Goal: Task Accomplishment & Management: Complete application form

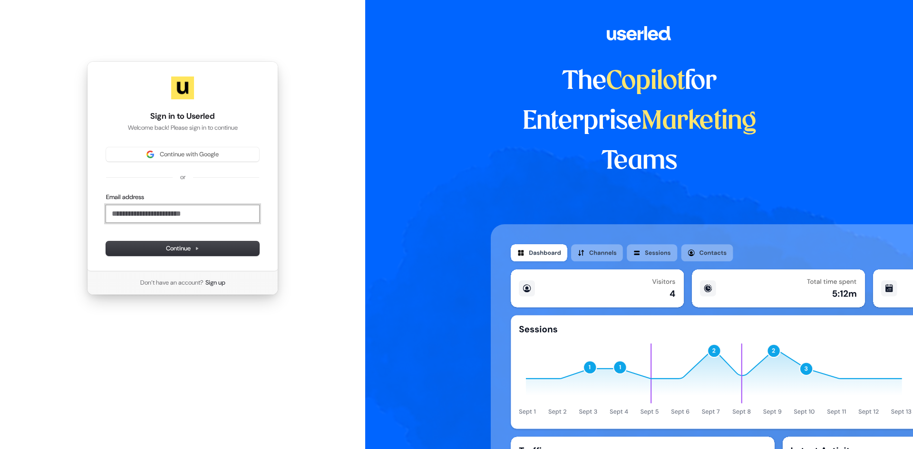
click at [156, 218] on input "Email address" at bounding box center [182, 213] width 153 height 17
click at [174, 246] on span "Continue" at bounding box center [182, 248] width 33 height 9
type input "**********"
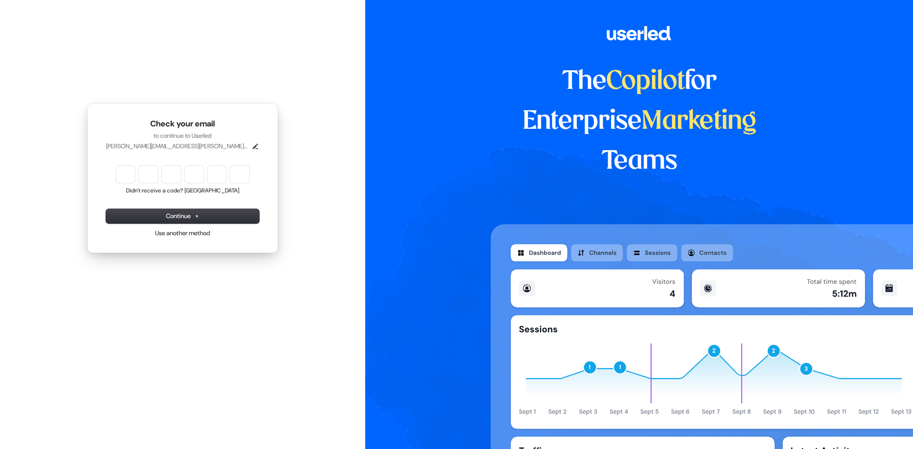
click at [123, 172] on input "Enter verification code" at bounding box center [182, 174] width 133 height 17
type input "******"
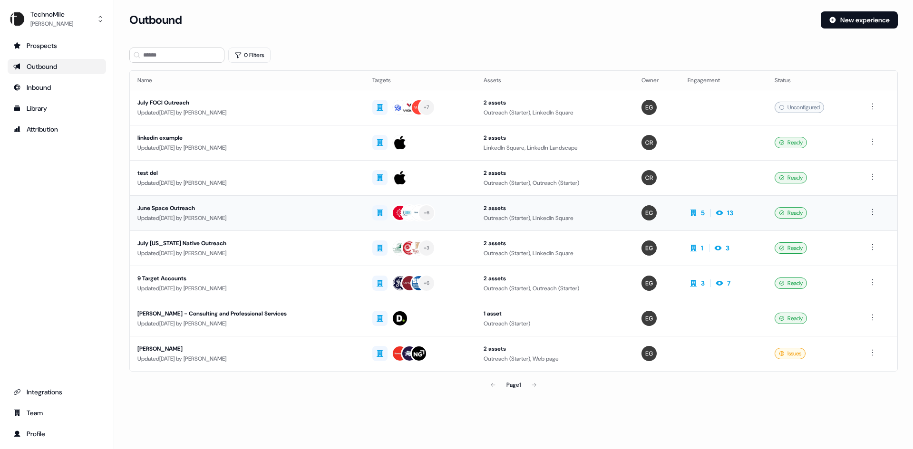
click at [282, 212] on div "June Space Outreach" at bounding box center [247, 209] width 220 height 10
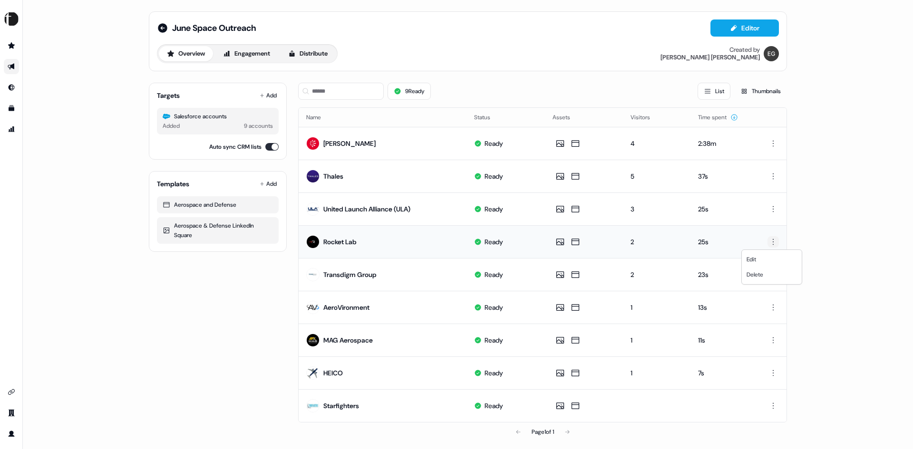
click at [773, 240] on html "For the best experience switch devices to a bigger screen. Go to [DOMAIN_NAME] …" at bounding box center [456, 224] width 913 height 449
click at [399, 244] on html "For the best experience switch devices to a bigger screen. Go to [DOMAIN_NAME] …" at bounding box center [456, 224] width 913 height 449
click at [205, 208] on div "Aerospace and Defense" at bounding box center [218, 205] width 110 height 10
click at [753, 29] on button "Editor" at bounding box center [745, 27] width 68 height 17
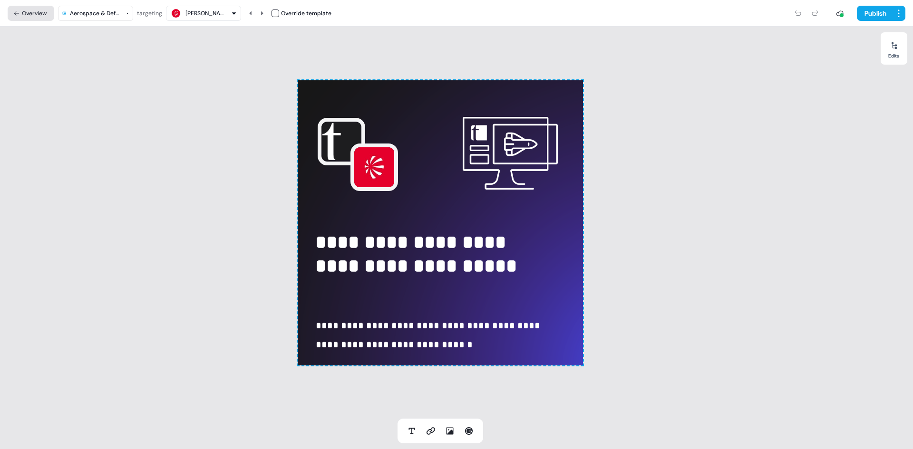
click at [19, 8] on button "Overview" at bounding box center [31, 13] width 47 height 15
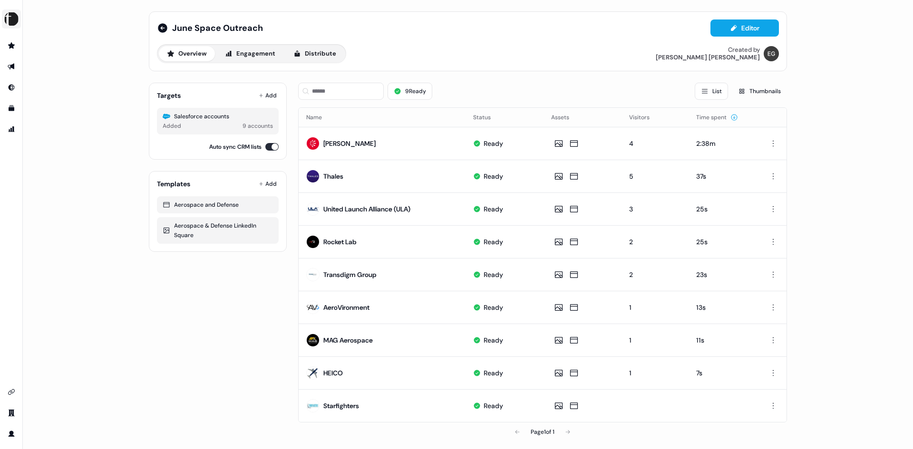
click at [18, 18] on img "side nav menu" at bounding box center [11, 18] width 15 height 15
click at [51, 21] on div "Help documentation Feedback Logout June Space Outreach Editor Overview Engageme…" at bounding box center [456, 224] width 913 height 449
click at [12, 50] on link "Go to prospects" at bounding box center [11, 45] width 15 height 15
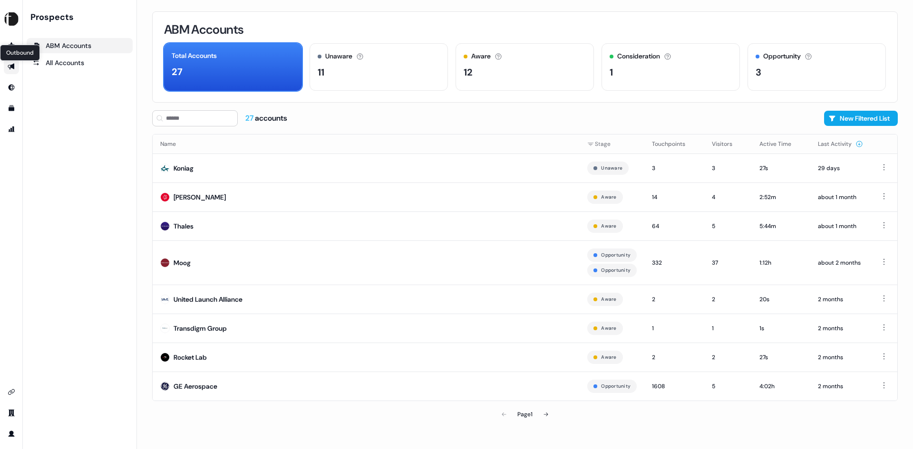
click at [11, 62] on link "Outbound Outbound" at bounding box center [11, 66] width 15 height 15
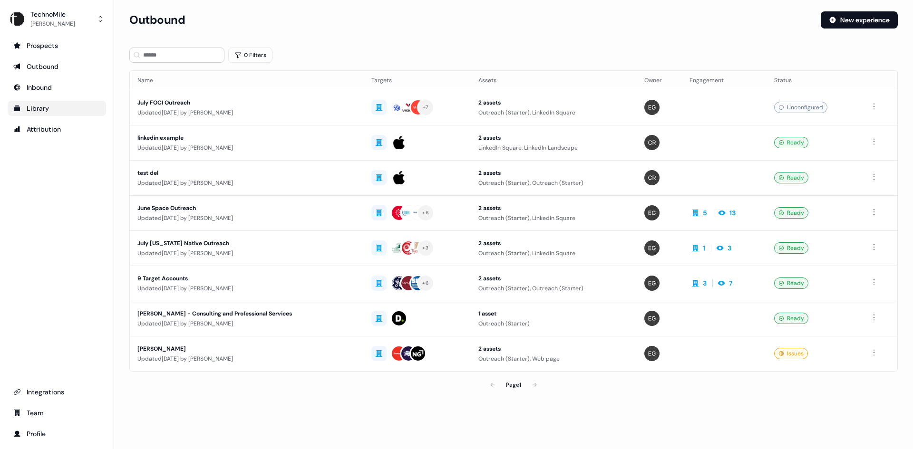
click at [40, 107] on div "Library" at bounding box center [56, 109] width 87 height 10
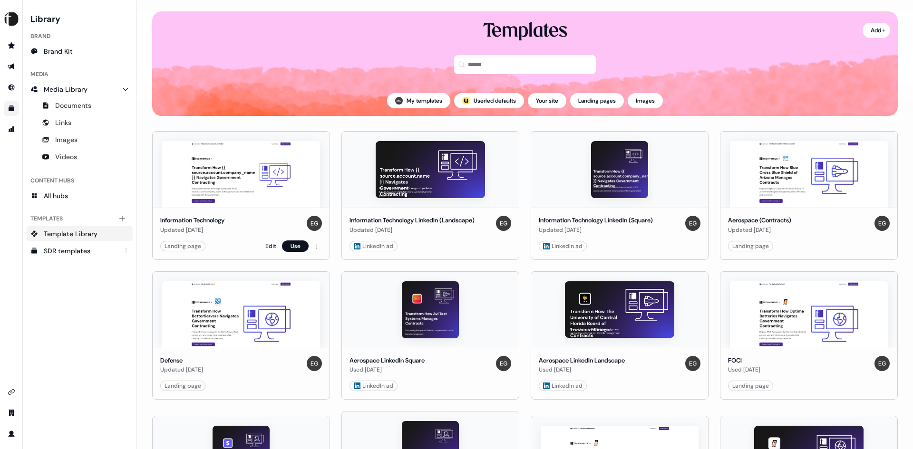
click at [256, 223] on div "Information Technology Updated [DATE]" at bounding box center [241, 225] width 162 height 19
click at [272, 245] on link "Edit" at bounding box center [270, 247] width 11 height 10
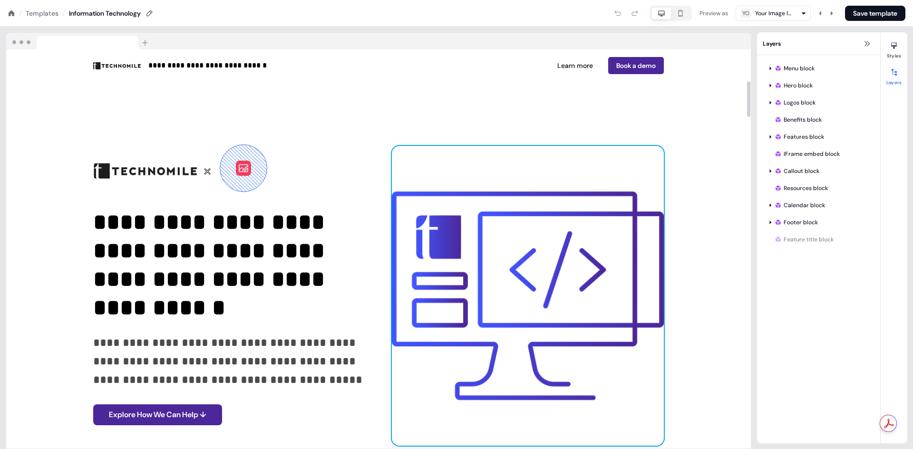
click at [545, 273] on img at bounding box center [528, 296] width 272 height 300
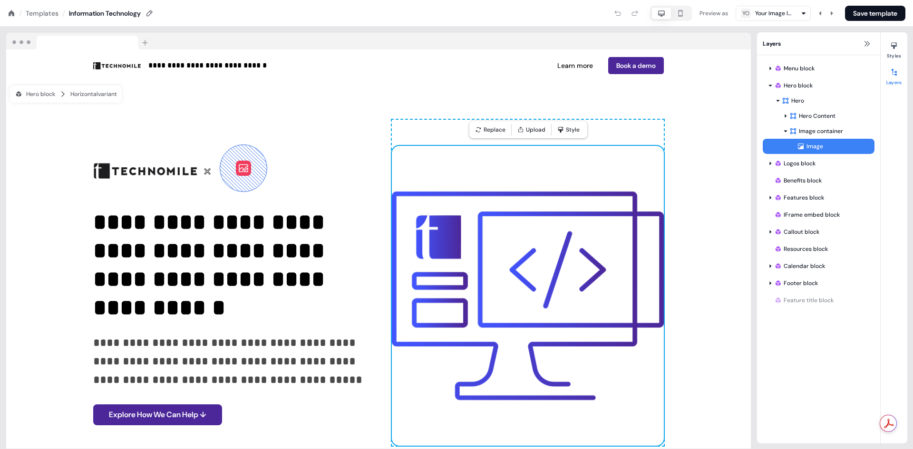
click at [11, 16] on icon at bounding box center [12, 14] width 8 height 8
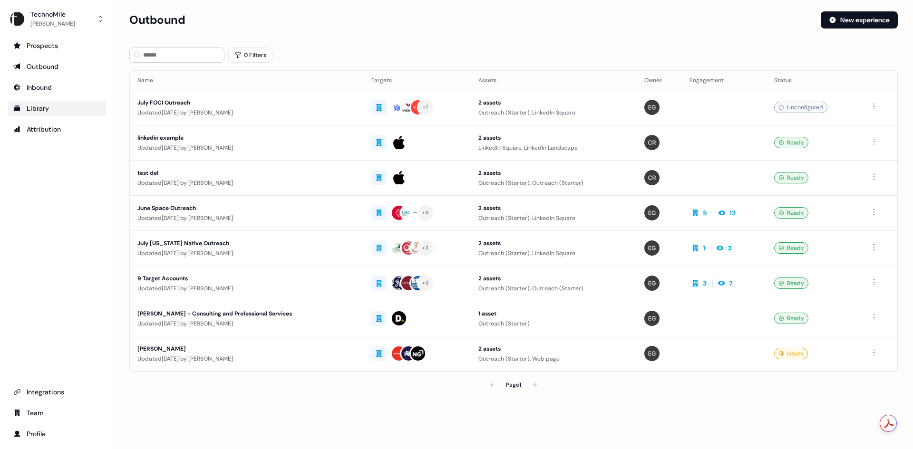
click at [69, 105] on div "Library" at bounding box center [56, 109] width 87 height 10
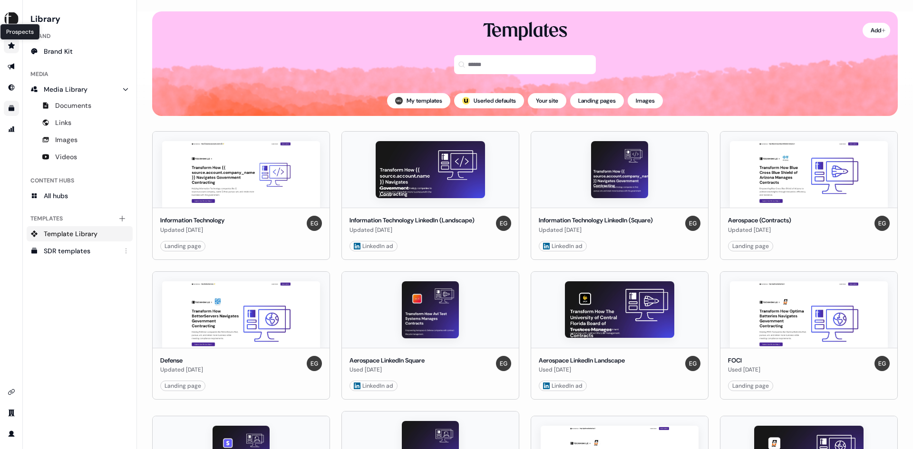
click at [12, 44] on icon "Go to prospects" at bounding box center [11, 45] width 7 height 6
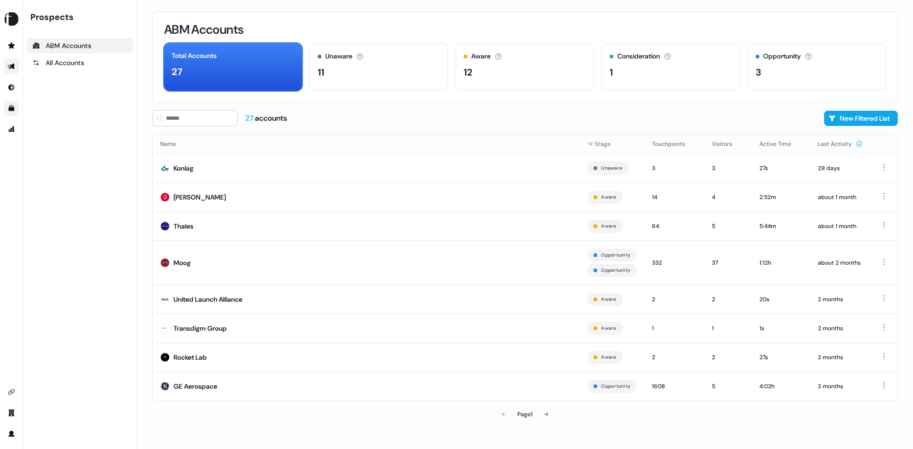
click at [12, 63] on icon "Go to outbound experience" at bounding box center [12, 67] width 8 height 8
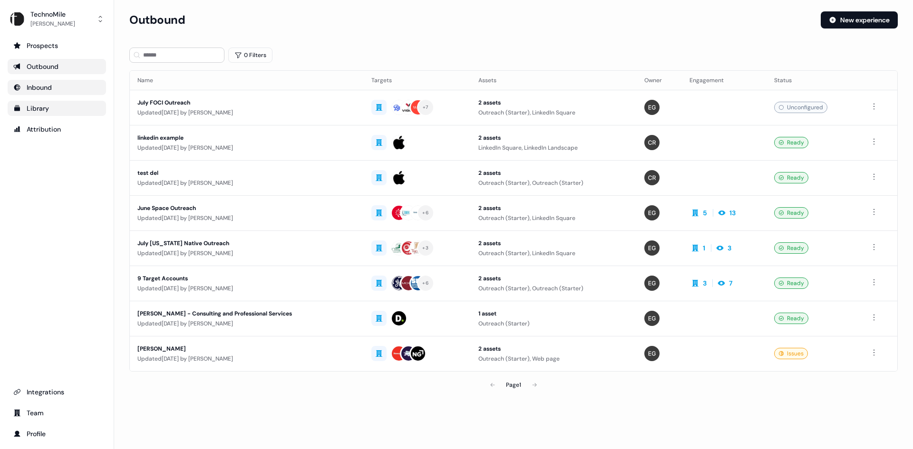
click at [48, 86] on div "Inbound" at bounding box center [56, 88] width 87 height 10
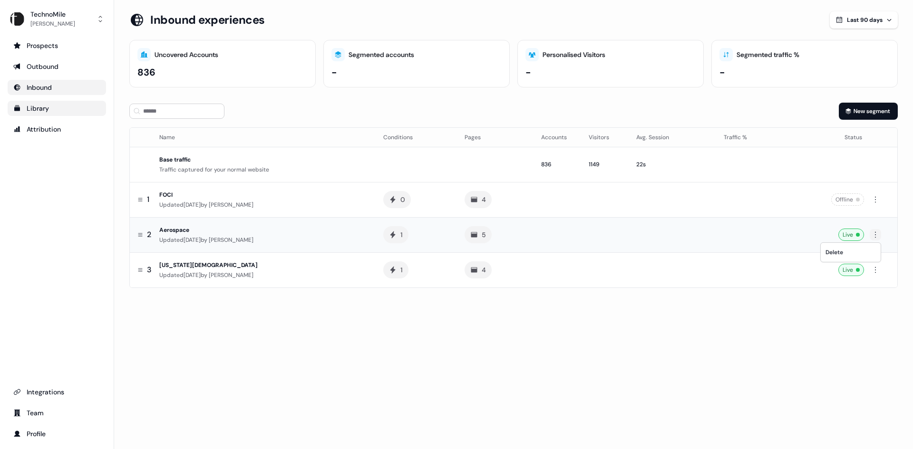
click at [875, 232] on html "For the best experience switch devices to a bigger screen. Go to [DOMAIN_NAME] …" at bounding box center [456, 224] width 913 height 449
click at [868, 109] on html "For the best experience switch devices to a bigger screen. Go to [DOMAIN_NAME] …" at bounding box center [456, 224] width 913 height 449
click at [868, 109] on button "New segment" at bounding box center [868, 111] width 59 height 17
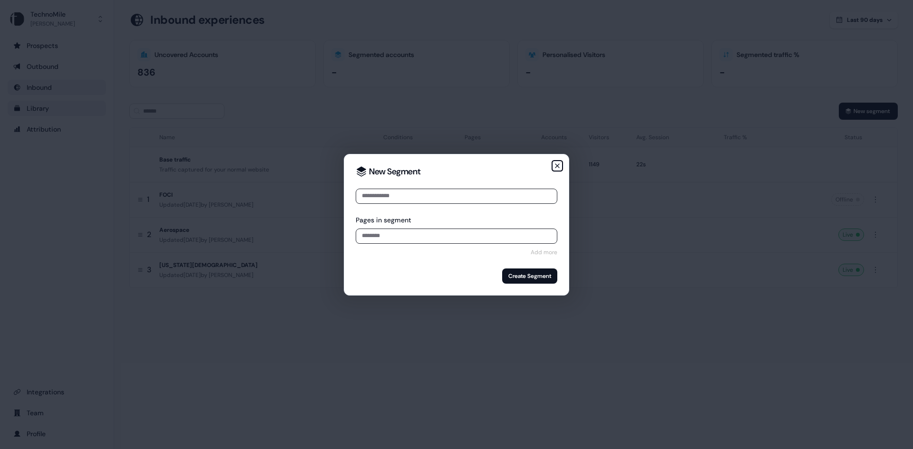
click at [560, 166] on icon "button" at bounding box center [558, 166] width 8 height 8
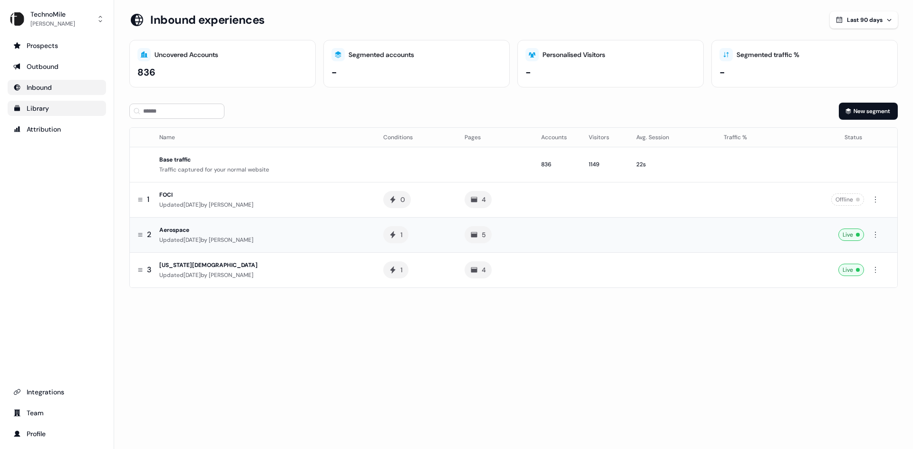
click at [141, 234] on icon at bounding box center [140, 235] width 6 height 6
click at [186, 230] on div "Aerospace" at bounding box center [263, 230] width 209 height 10
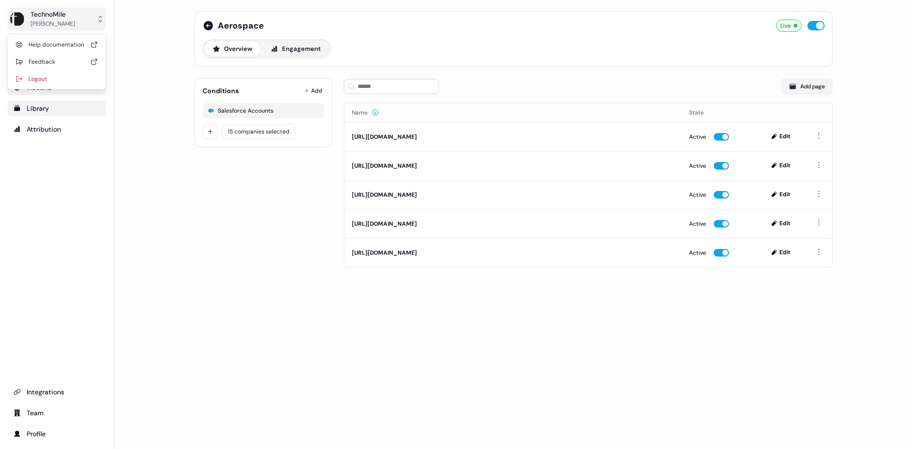
click at [38, 15] on div "TechnoMile" at bounding box center [52, 15] width 45 height 10
click at [49, 45] on div "Help documentation" at bounding box center [56, 44] width 90 height 17
click at [52, 65] on div "Outbound" at bounding box center [56, 67] width 87 height 10
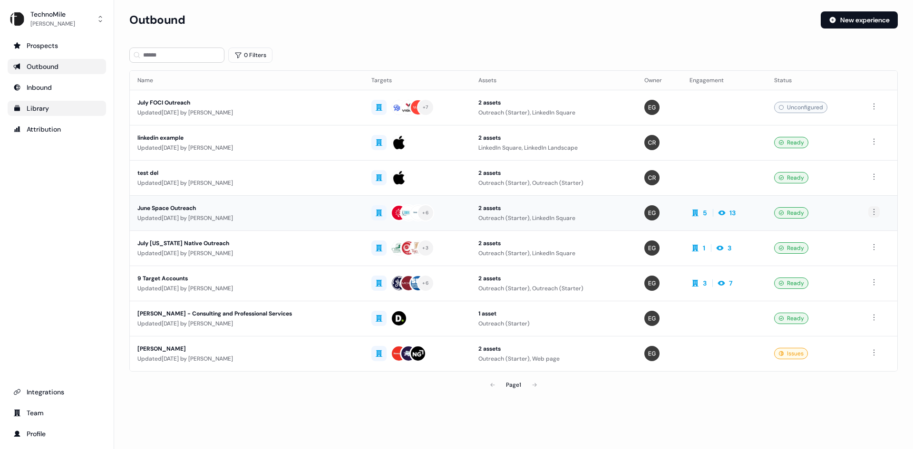
click at [868, 210] on html "For the best experience switch devices to a bigger screen. Go to [DOMAIN_NAME] …" at bounding box center [456, 224] width 913 height 449
click at [38, 87] on html "For the best experience switch devices to a bigger screen. Go to [DOMAIN_NAME] …" at bounding box center [456, 224] width 913 height 449
click at [38, 87] on div "Inbound" at bounding box center [56, 88] width 87 height 10
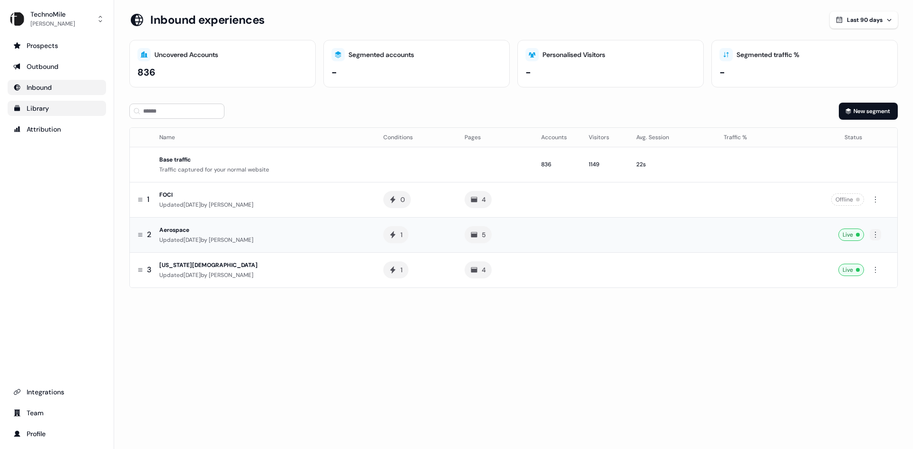
click at [875, 232] on html "For the best experience switch devices to a bigger screen. Go to [DOMAIN_NAME] …" at bounding box center [456, 224] width 913 height 449
click at [669, 234] on td at bounding box center [672, 234] width 87 height 35
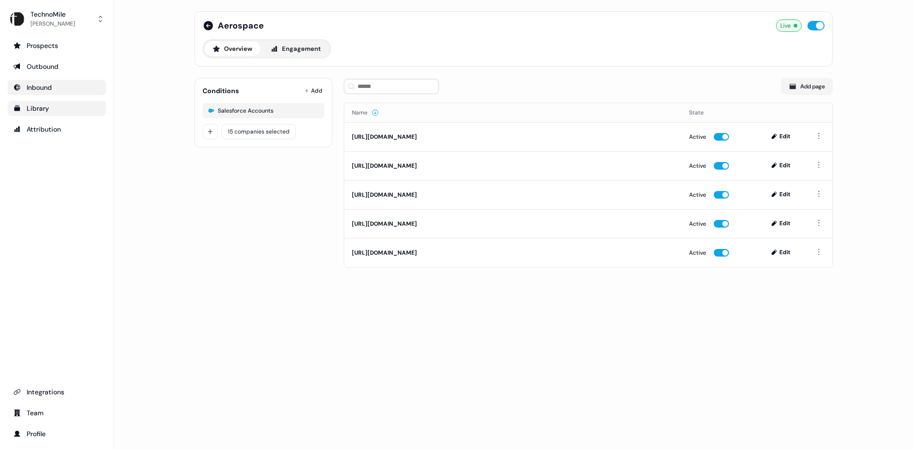
click at [669, 234] on td "[URL][DOMAIN_NAME]" at bounding box center [512, 223] width 337 height 29
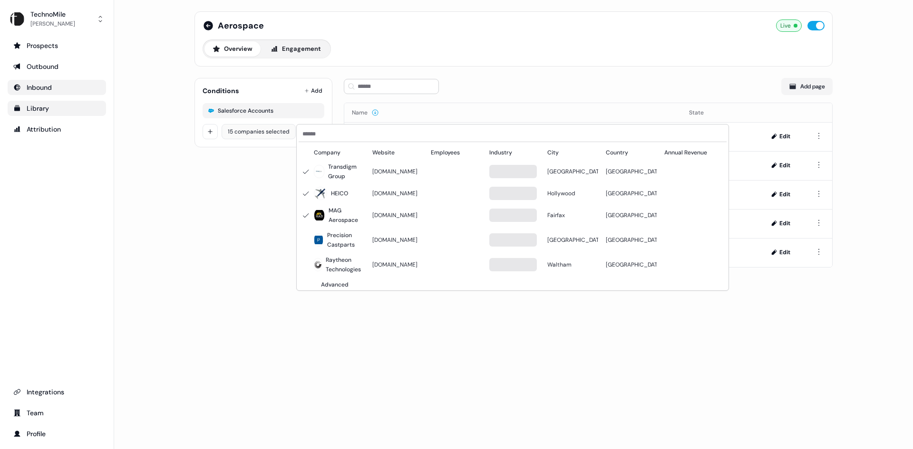
click at [287, 132] on html "For the best experience switch devices to a bigger screen. Go to [DOMAIN_NAME] …" at bounding box center [456, 224] width 913 height 449
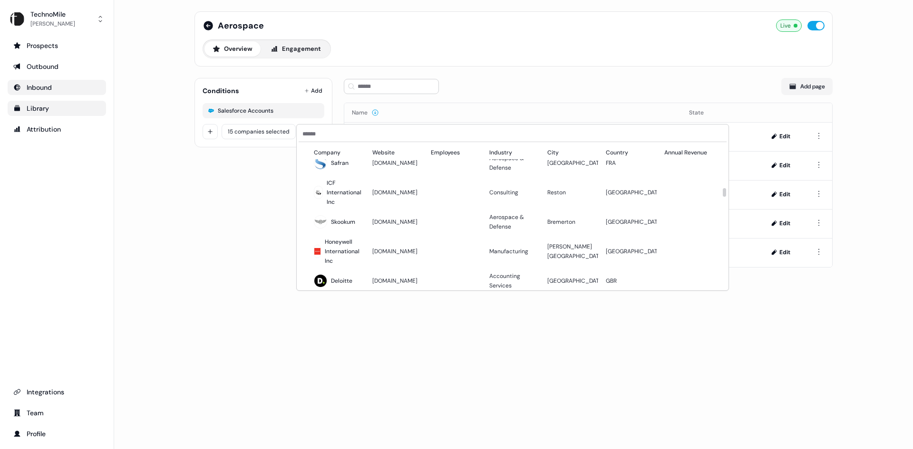
scroll to position [1712, 0]
click at [44, 63] on html "For the best experience switch devices to a bigger screen. Go to [DOMAIN_NAME] …" at bounding box center [456, 224] width 913 height 449
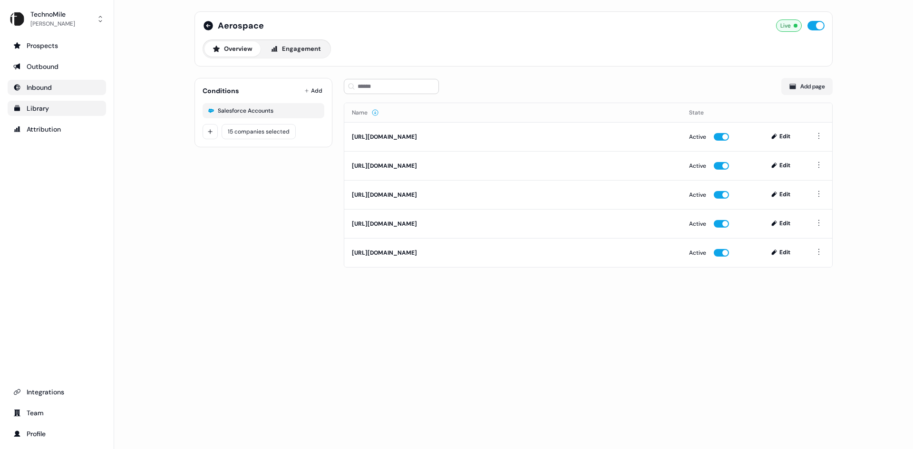
click at [44, 63] on div "Outbound" at bounding box center [56, 67] width 87 height 10
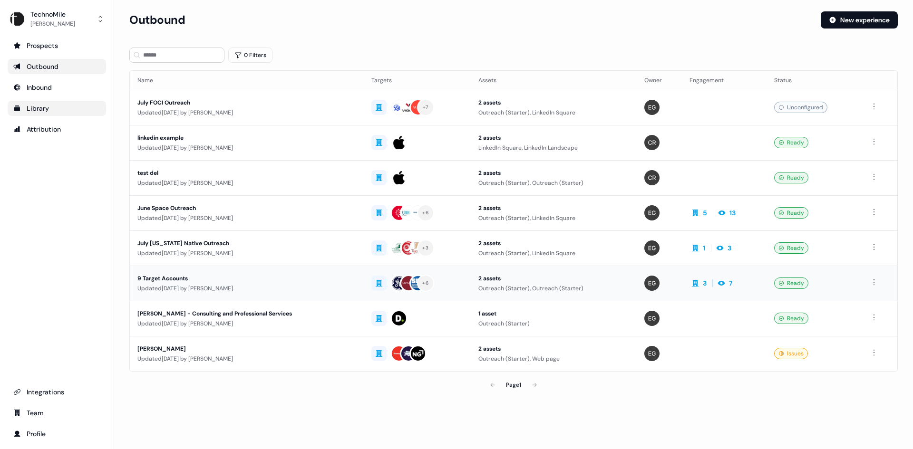
click at [266, 282] on div "9 Target Accounts" at bounding box center [246, 279] width 219 height 10
click at [267, 96] on td "July FOCI Outreach Updated [DATE] by [PERSON_NAME]" at bounding box center [247, 107] width 234 height 35
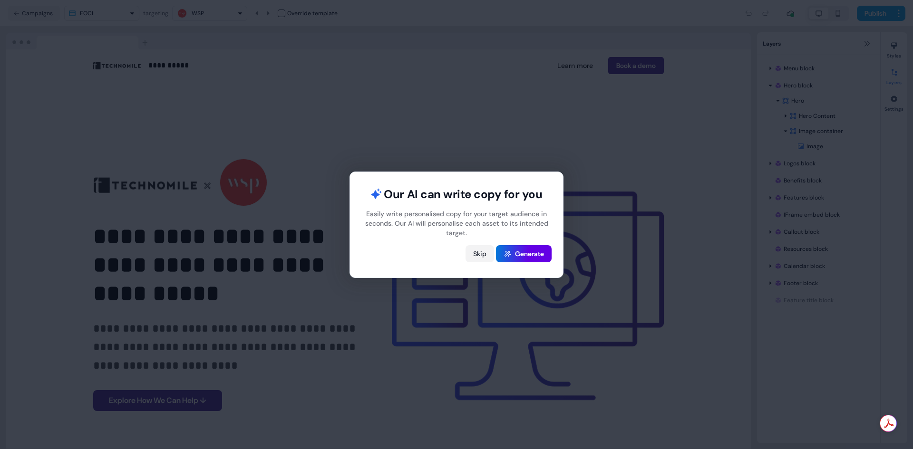
click at [479, 251] on button "Skip" at bounding box center [480, 253] width 29 height 17
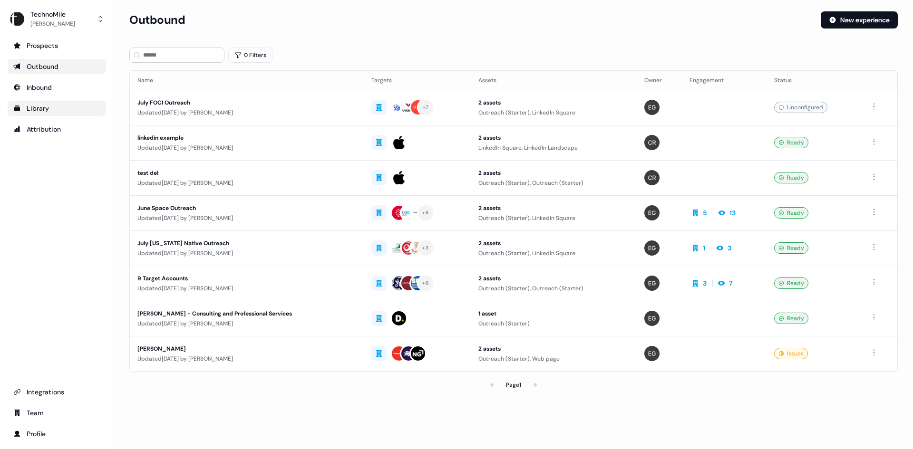
click at [454, 45] on section "Loading... Outbound New experience 0 Filters Name Targets Assets Owner Engageme…" at bounding box center [513, 216] width 799 height 410
click at [343, 32] on div "Outbound New experience" at bounding box center [513, 25] width 769 height 29
click at [873, 143] on html "For the best experience switch devices to a bigger screen. Go to [DOMAIN_NAME] …" at bounding box center [456, 224] width 913 height 449
click at [36, 87] on div "Inbound" at bounding box center [56, 88] width 87 height 10
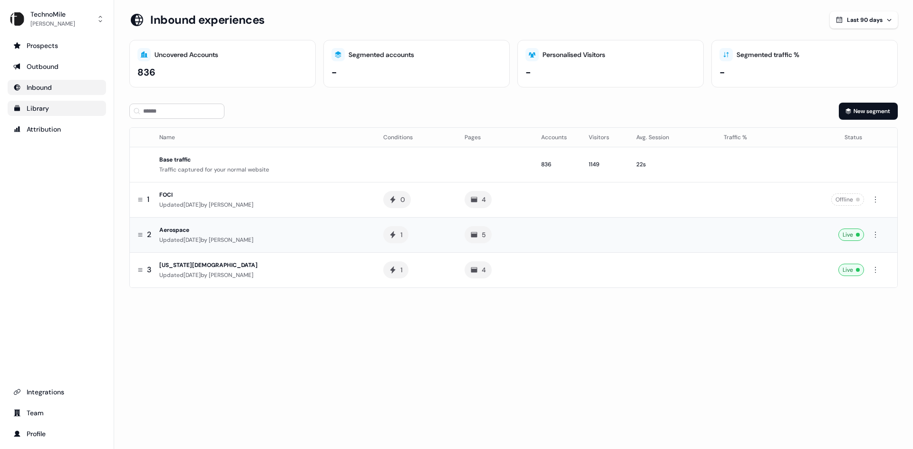
click at [174, 228] on div "Aerospace" at bounding box center [263, 230] width 209 height 10
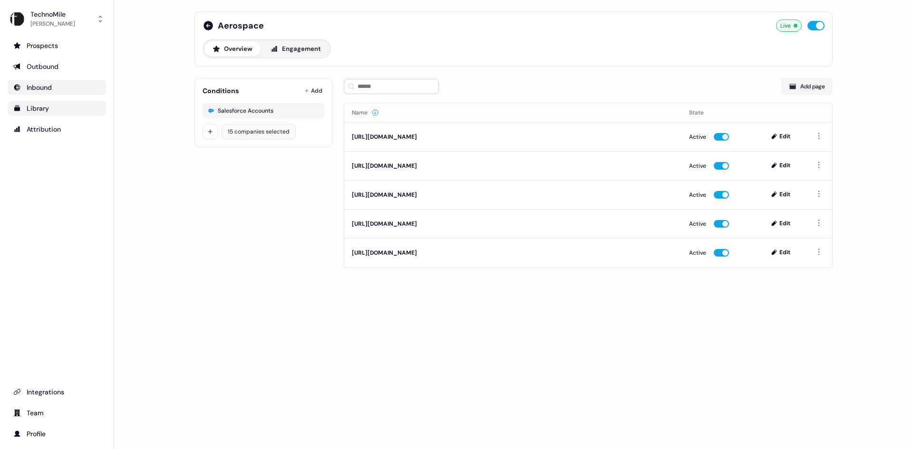
click at [267, 128] on html "For the best experience switch devices to a bigger screen. Go to [DOMAIN_NAME] …" at bounding box center [456, 224] width 913 height 449
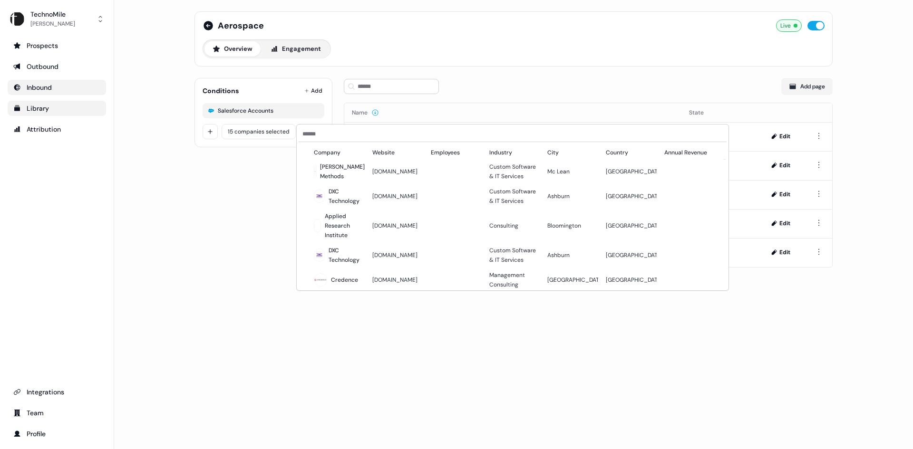
scroll to position [190, 0]
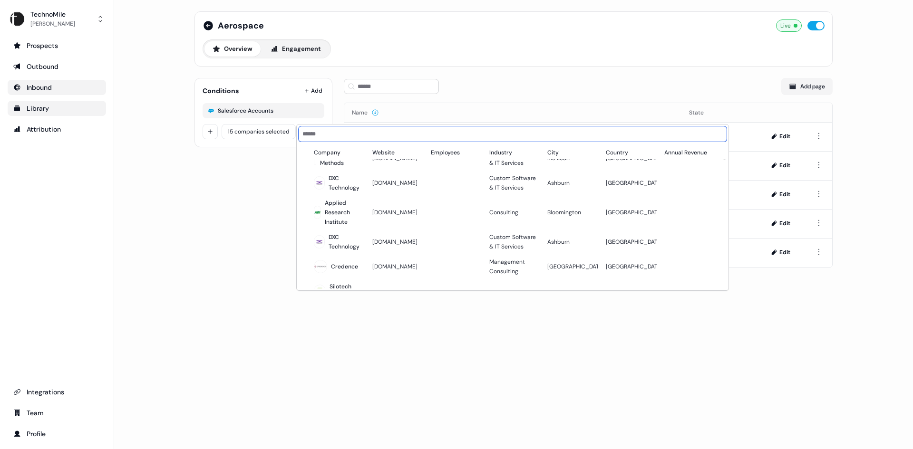
click at [426, 135] on input at bounding box center [513, 134] width 428 height 15
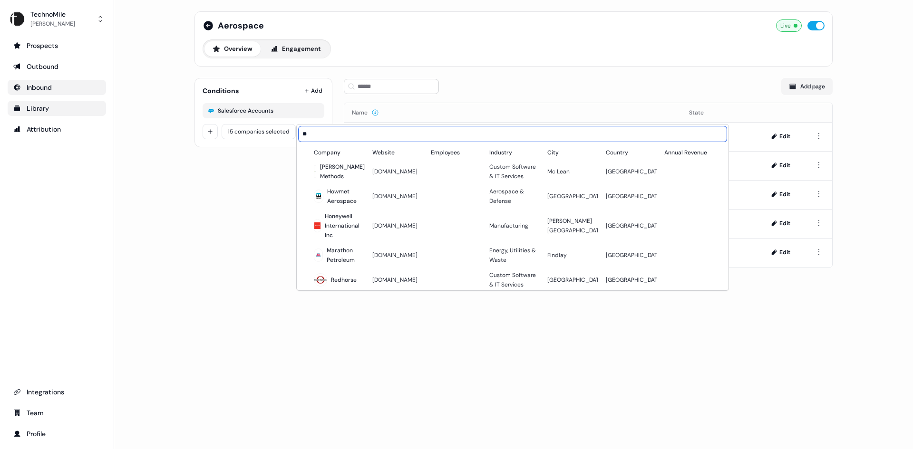
type input "**"
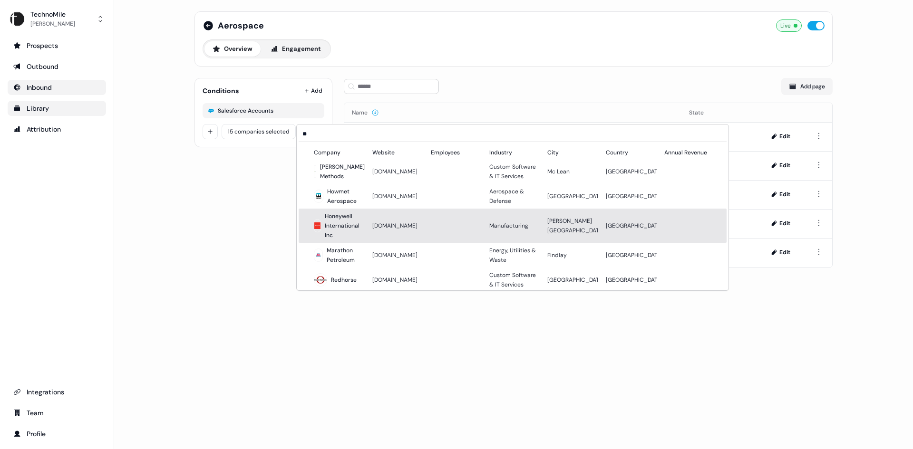
click at [355, 219] on div "Honeywell International Inc" at bounding box center [345, 226] width 40 height 29
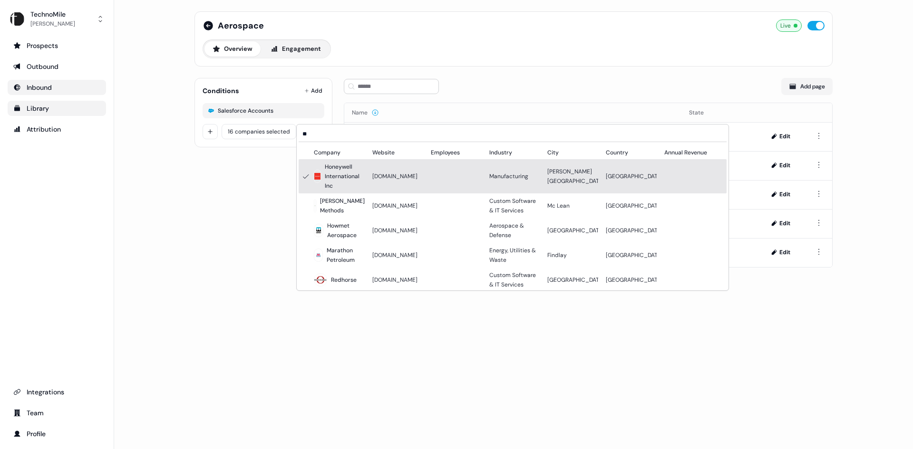
click at [304, 176] on icon at bounding box center [305, 177] width 11 height 8
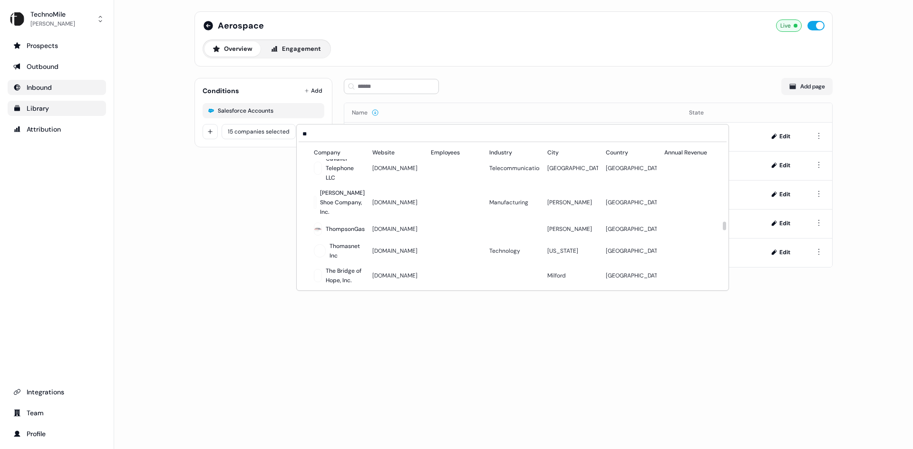
scroll to position [3472, 0]
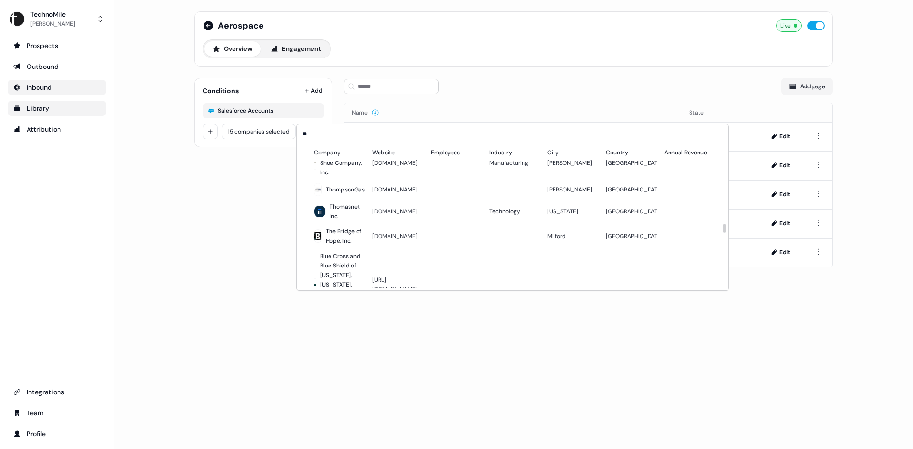
click at [213, 233] on html "For the best experience switch devices to a bigger screen. Go to [DOMAIN_NAME] …" at bounding box center [456, 224] width 913 height 449
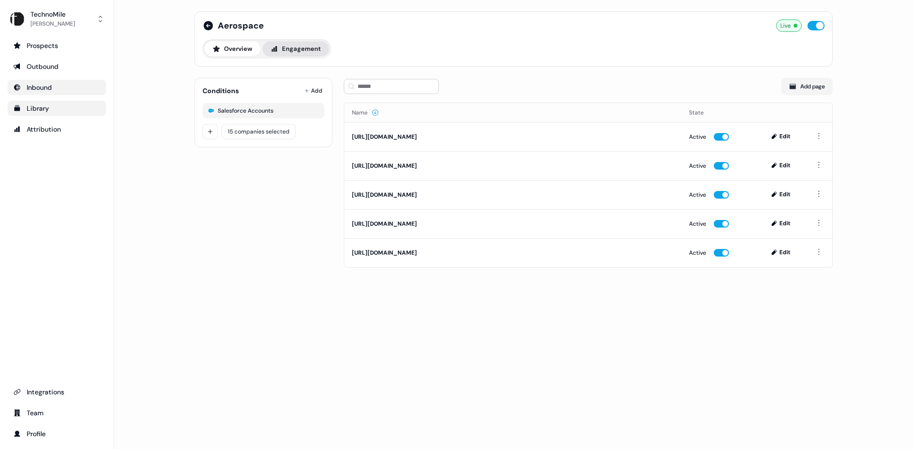
click at [309, 47] on button "Engagement" at bounding box center [296, 48] width 67 height 15
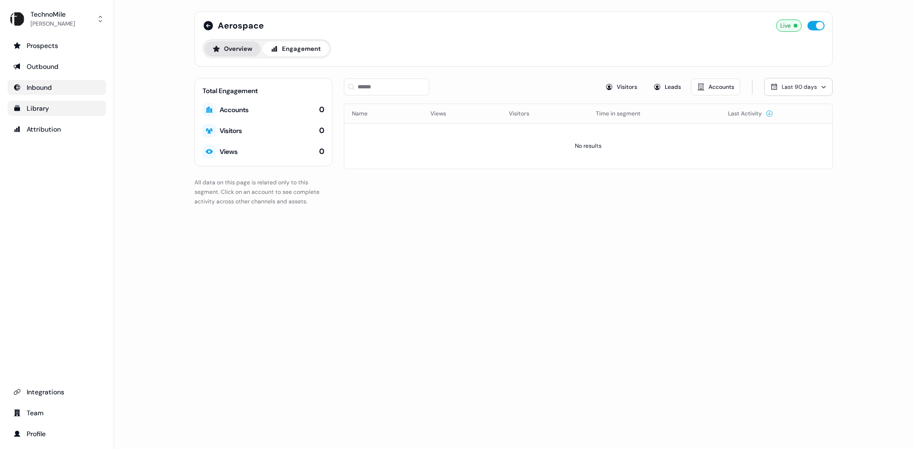
click at [231, 46] on button "Overview" at bounding box center [233, 48] width 56 height 15
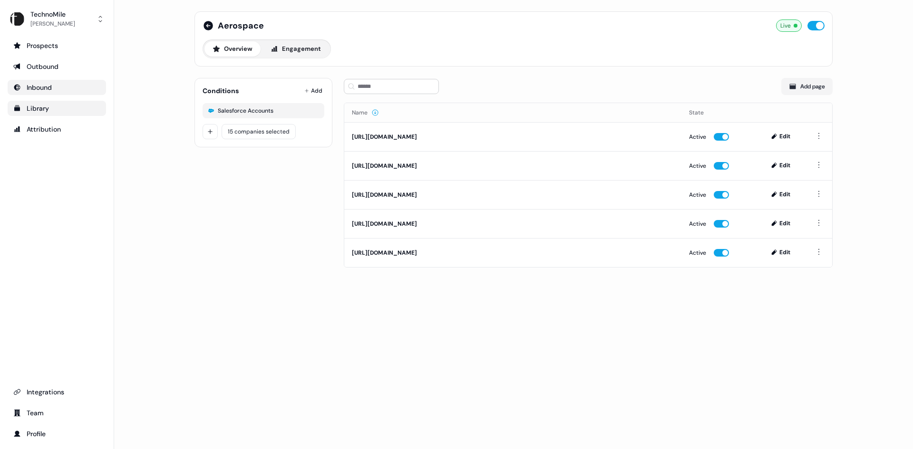
click at [26, 110] on div "Library" at bounding box center [56, 109] width 87 height 10
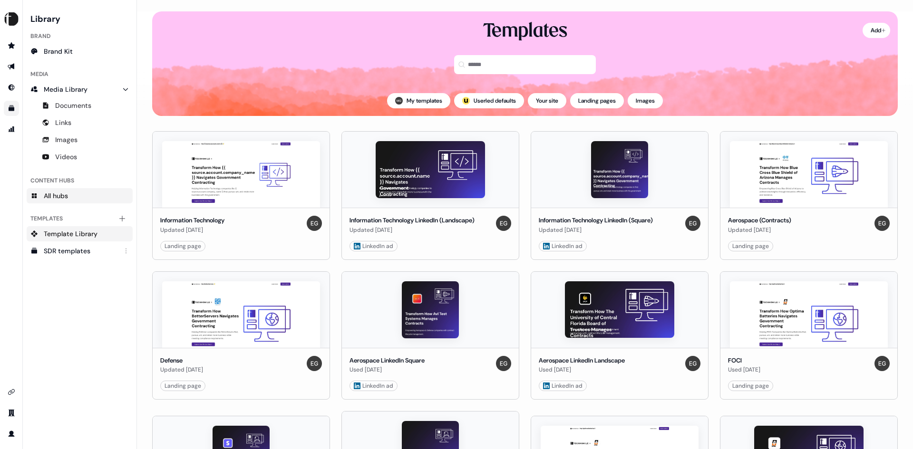
click at [65, 195] on span "All hubs" at bounding box center [56, 196] width 24 height 10
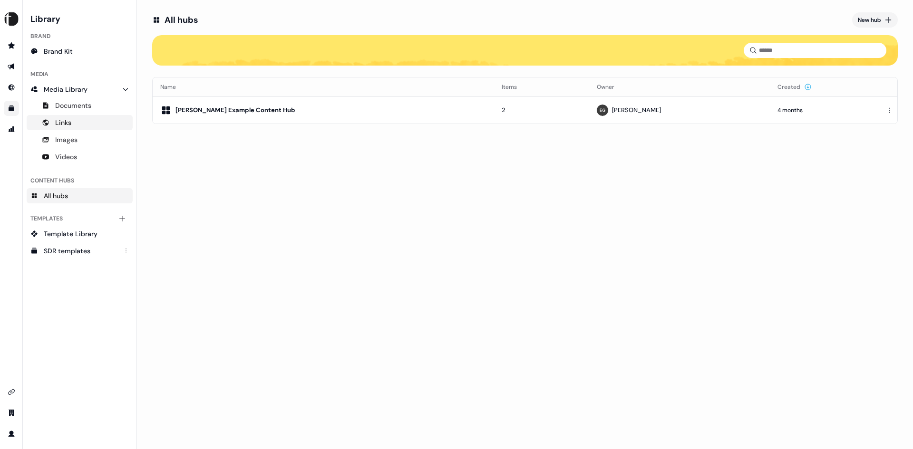
click at [82, 117] on link "Links" at bounding box center [80, 122] width 106 height 15
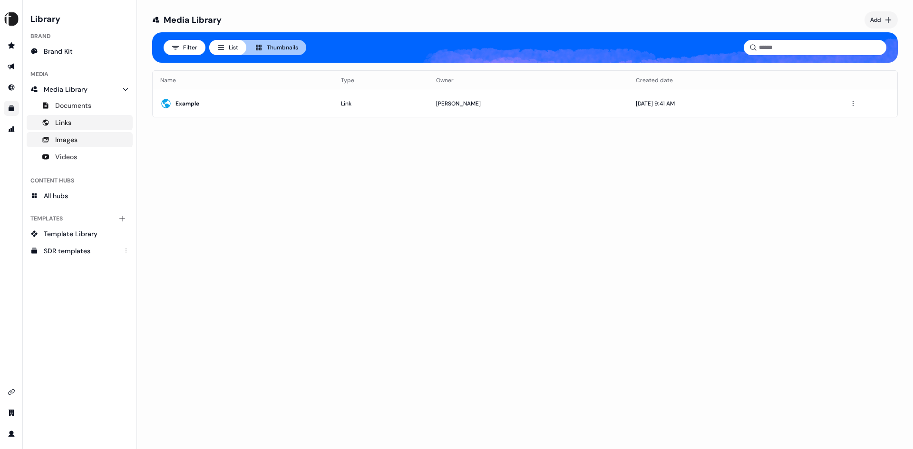
click at [77, 140] on span "Images" at bounding box center [66, 140] width 22 height 10
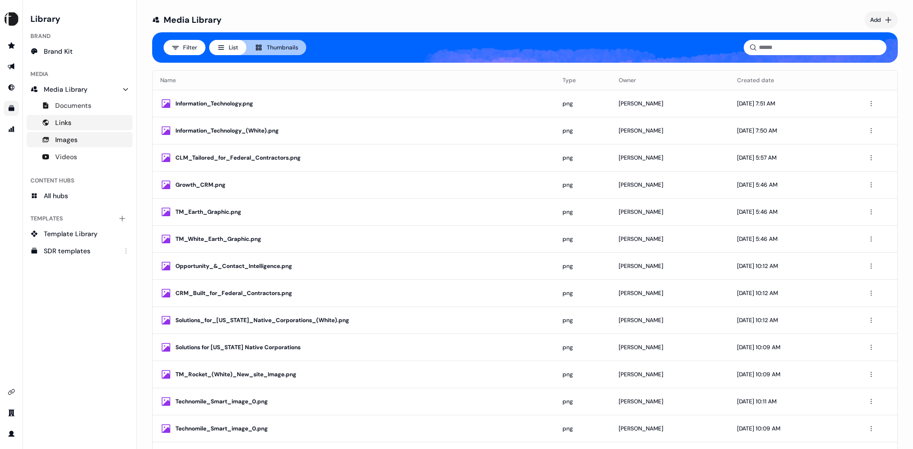
click at [80, 119] on link "Links" at bounding box center [80, 122] width 106 height 15
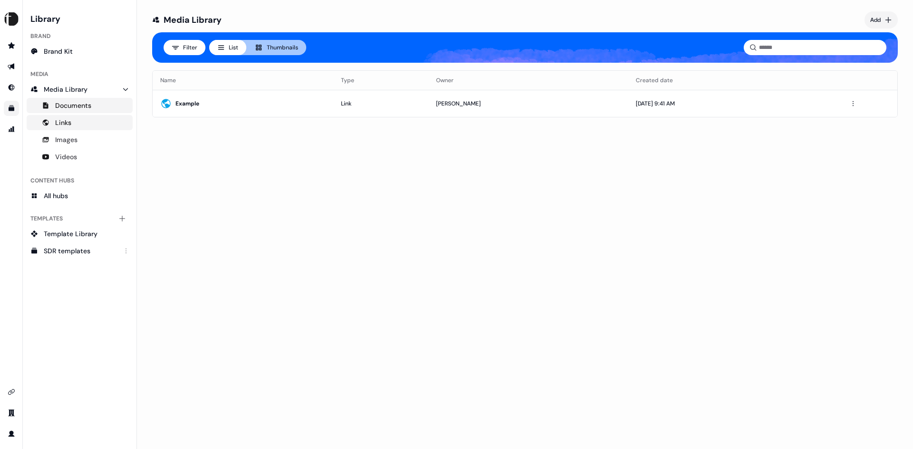
click at [83, 109] on span "Documents" at bounding box center [73, 106] width 36 height 10
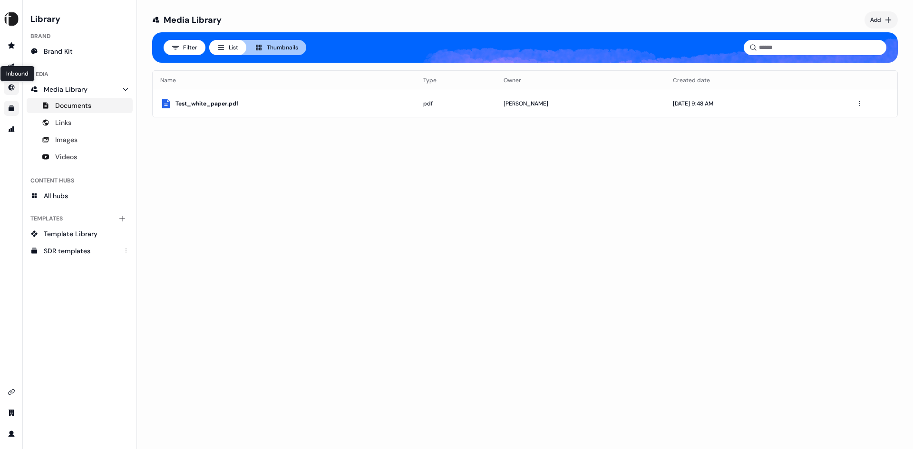
click at [13, 88] on icon "Go to Inbound" at bounding box center [12, 88] width 8 height 8
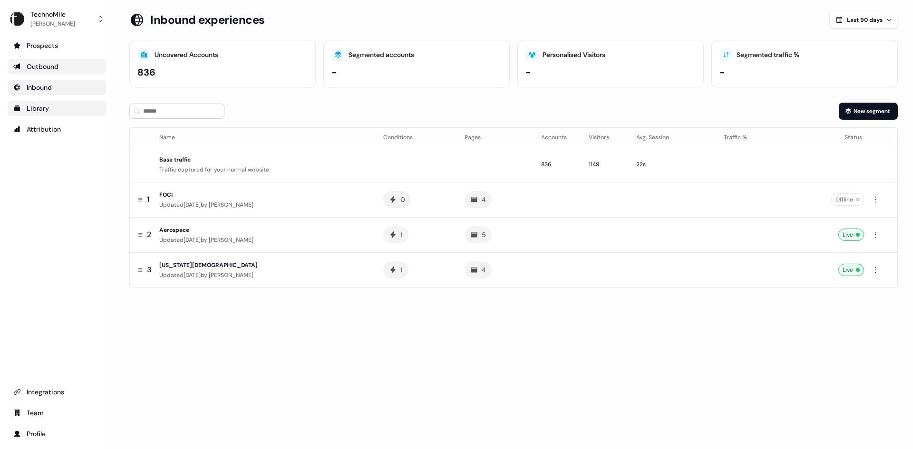
click at [39, 68] on div "Outbound" at bounding box center [56, 67] width 87 height 10
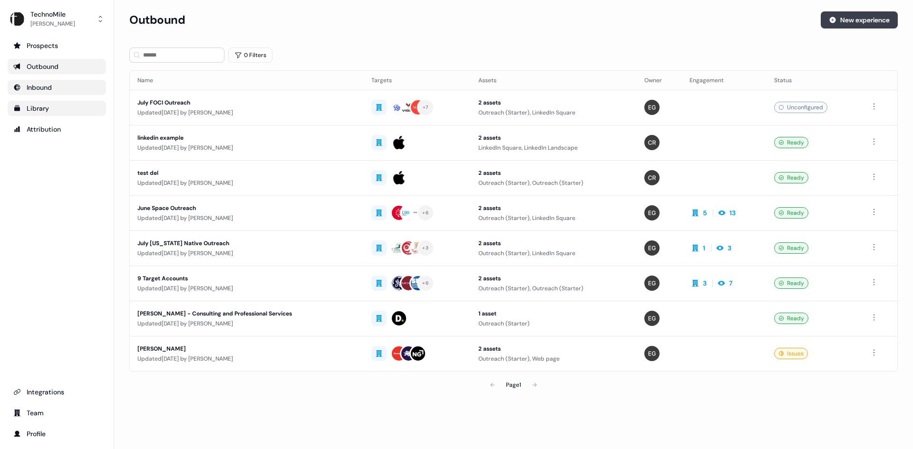
click at [877, 18] on button "New experience" at bounding box center [859, 19] width 77 height 17
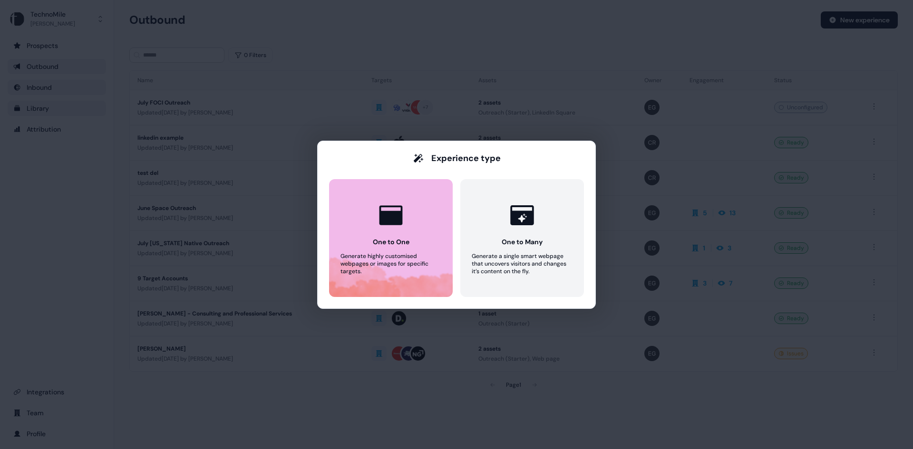
click at [388, 267] on div "Generate highly customised webpages or images for specific targets." at bounding box center [391, 264] width 101 height 23
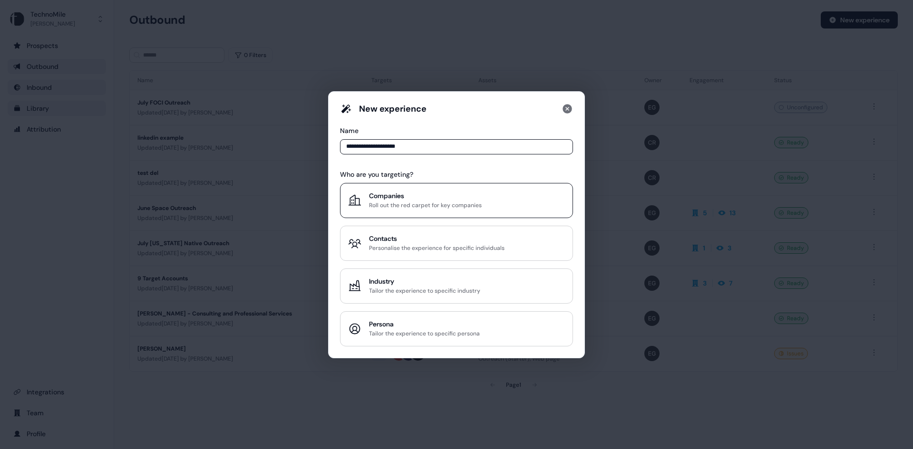
type input "**********"
click at [455, 196] on div "Companies" at bounding box center [425, 196] width 113 height 10
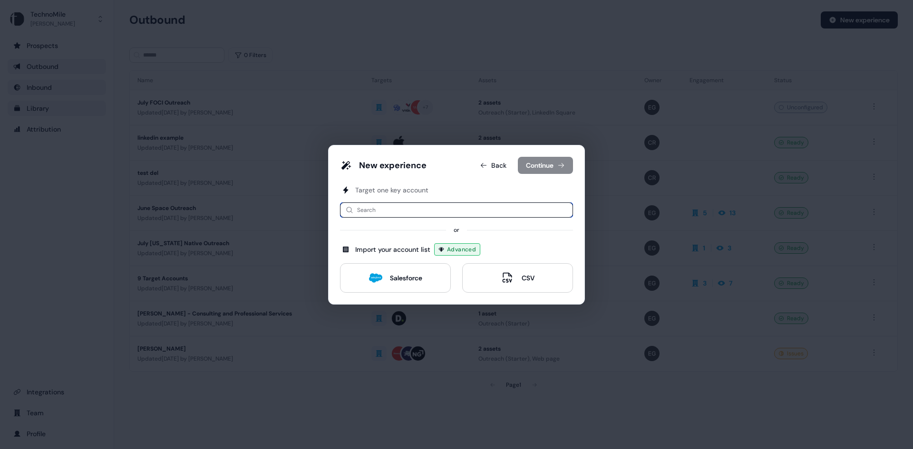
click at [421, 212] on input at bounding box center [456, 210] width 233 height 15
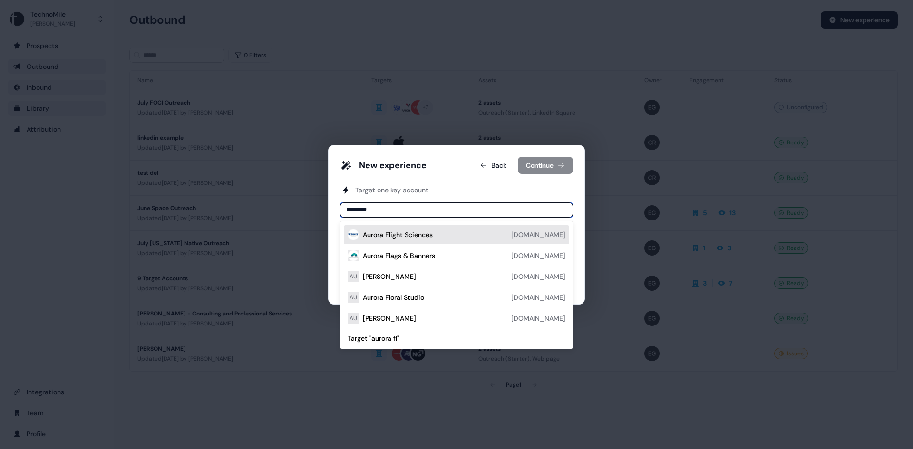
type input "**********"
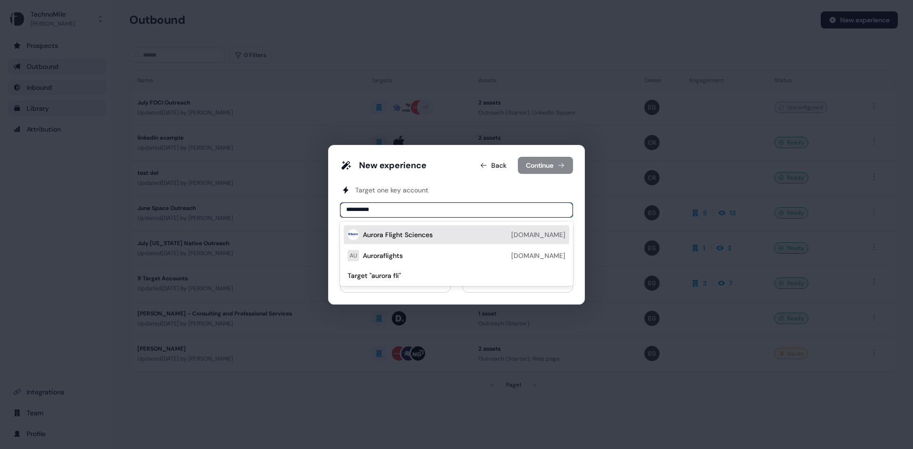
click at [423, 235] on div "Aurora Flight Sciences" at bounding box center [398, 235] width 70 height 10
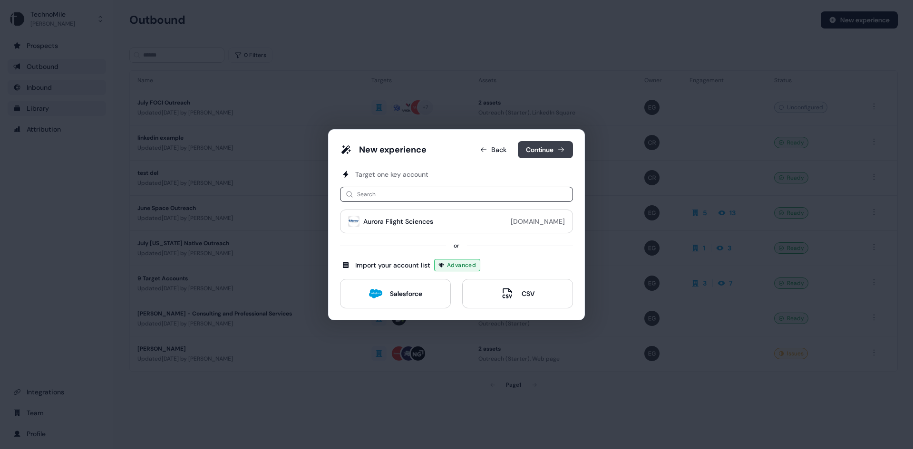
click at [543, 151] on button "Continue" at bounding box center [545, 149] width 55 height 17
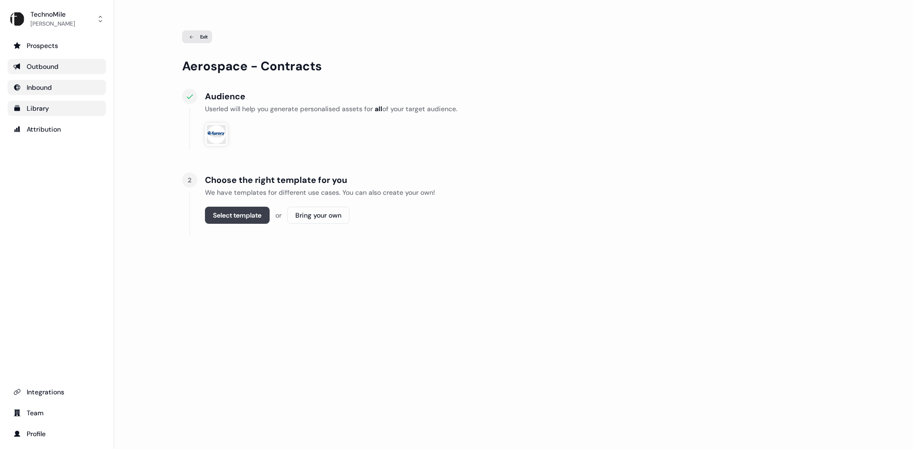
click at [255, 214] on button "Select template" at bounding box center [237, 215] width 65 height 17
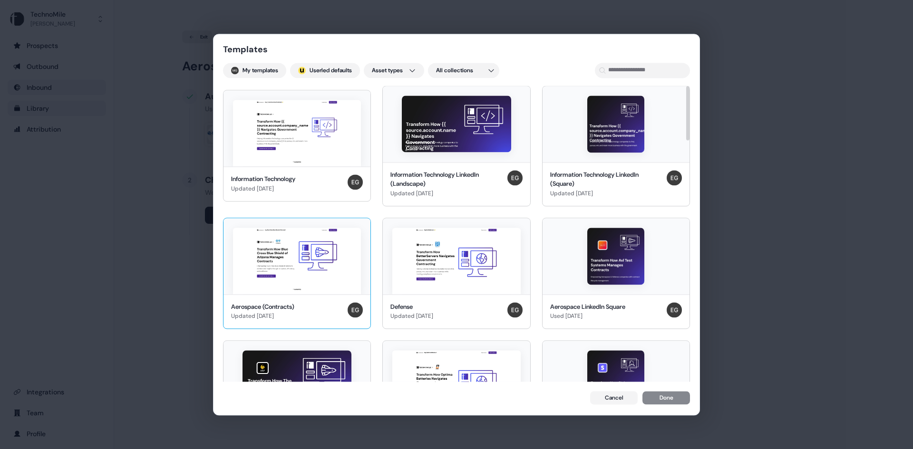
click at [254, 312] on div "Updated [DATE]" at bounding box center [262, 317] width 63 height 10
click at [666, 400] on button "Done" at bounding box center [667, 398] width 48 height 13
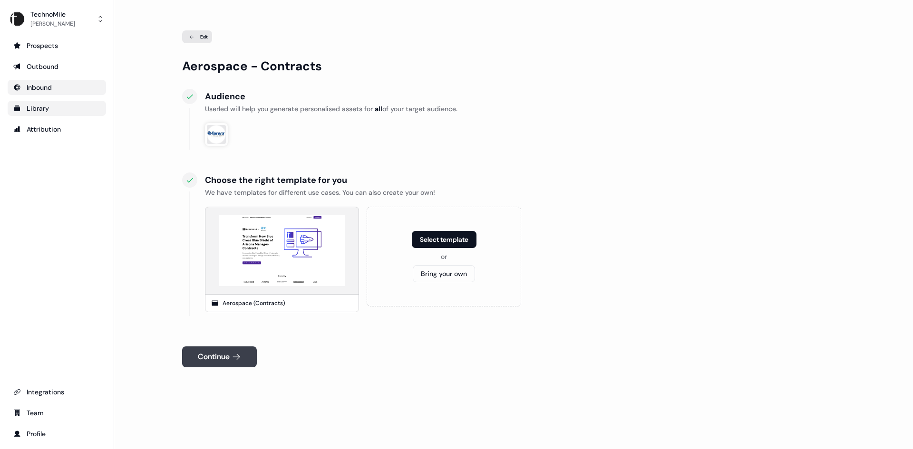
click at [219, 356] on button "Continue" at bounding box center [219, 357] width 75 height 21
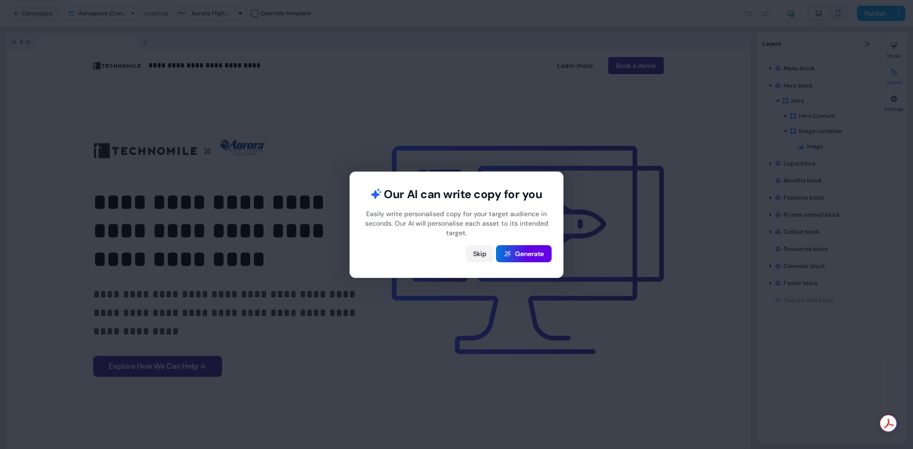
click at [478, 256] on button "Skip" at bounding box center [480, 253] width 29 height 17
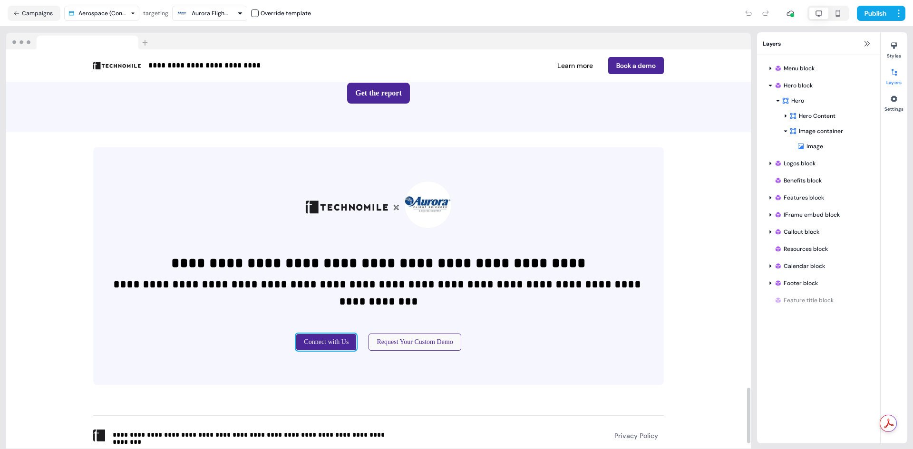
scroll to position [2464, 0]
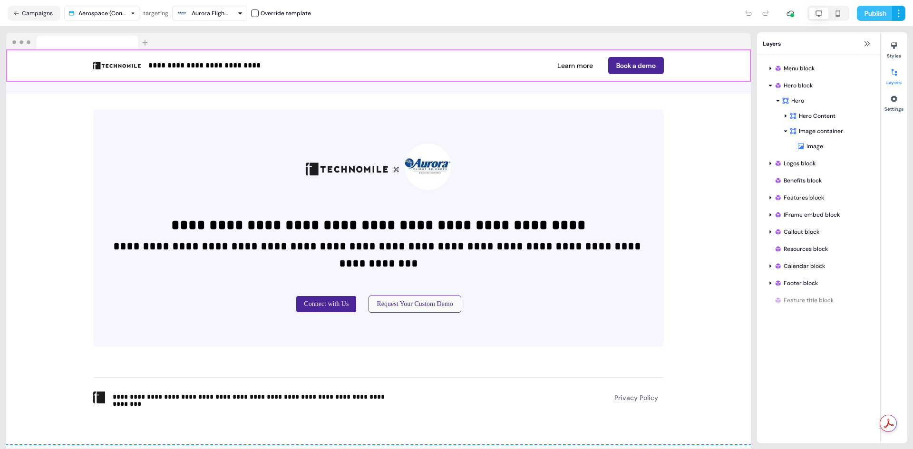
click at [875, 14] on button "Publish" at bounding box center [874, 13] width 35 height 15
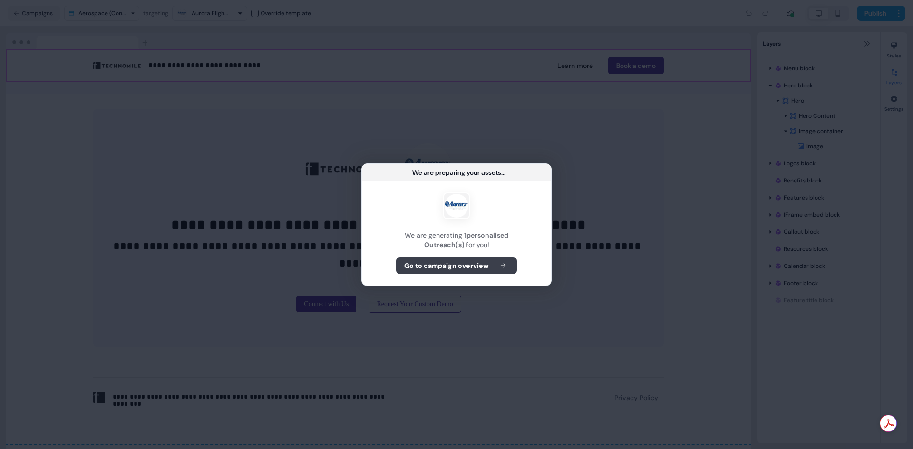
click at [489, 263] on button "Go to campaign overview" at bounding box center [456, 265] width 121 height 17
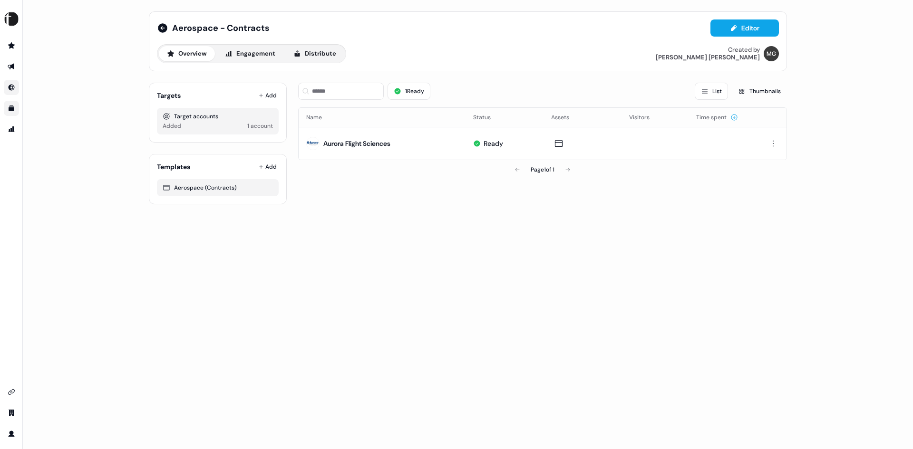
click at [12, 87] on icon "Go to Inbound" at bounding box center [12, 88] width 6 height 6
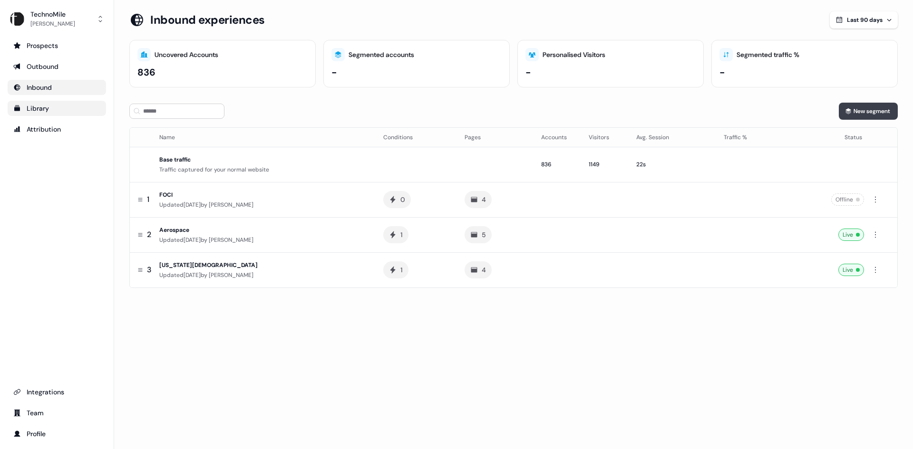
click at [862, 107] on button "New segment" at bounding box center [868, 111] width 59 height 17
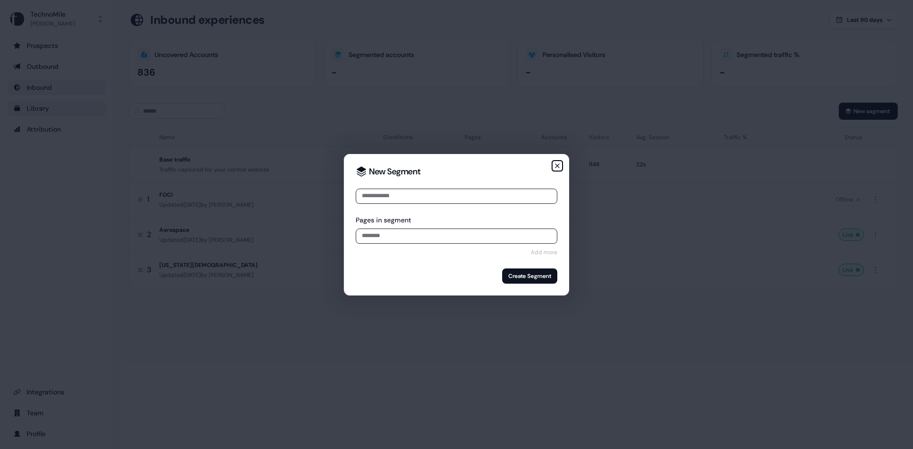
click at [556, 165] on icon "button" at bounding box center [558, 166] width 4 height 4
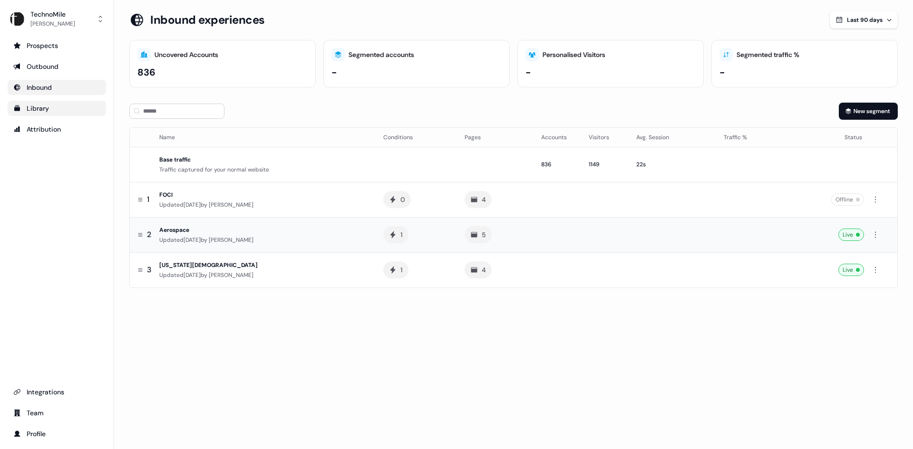
click at [245, 237] on span "[PERSON_NAME]" at bounding box center [231, 240] width 45 height 8
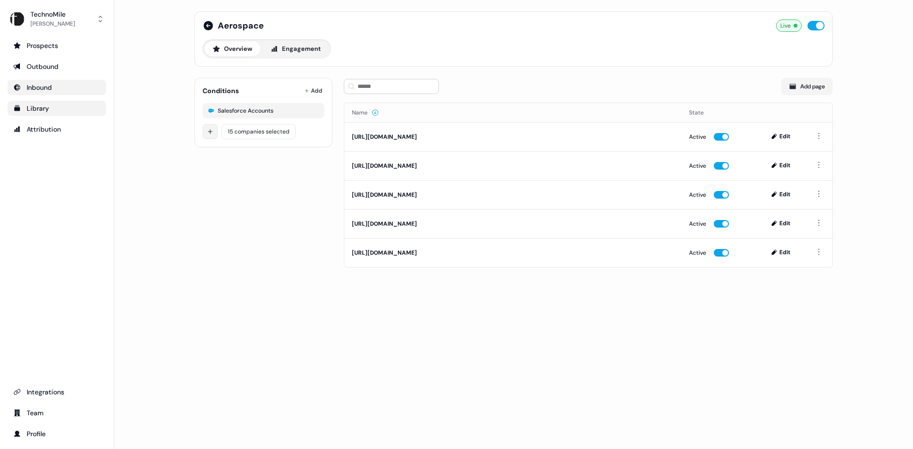
click at [210, 132] on html "For the best experience switch devices to a bigger screen. Go to [DOMAIN_NAME] …" at bounding box center [456, 224] width 913 height 449
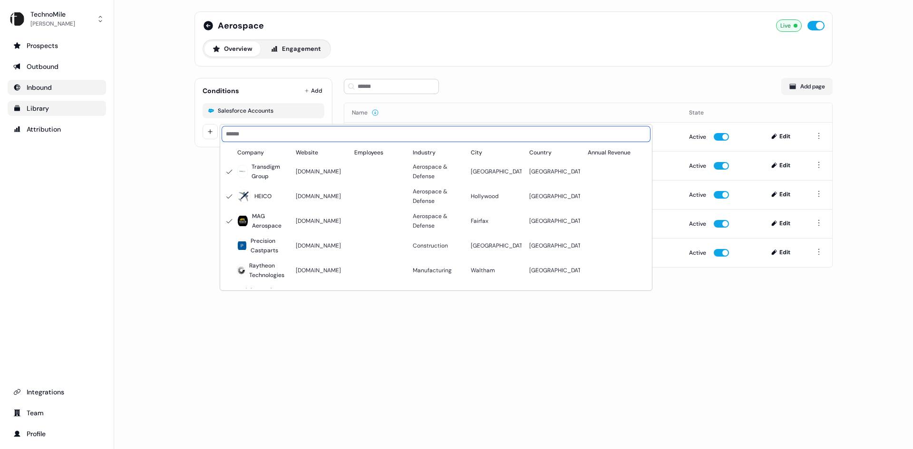
click at [326, 134] on input at bounding box center [436, 134] width 428 height 15
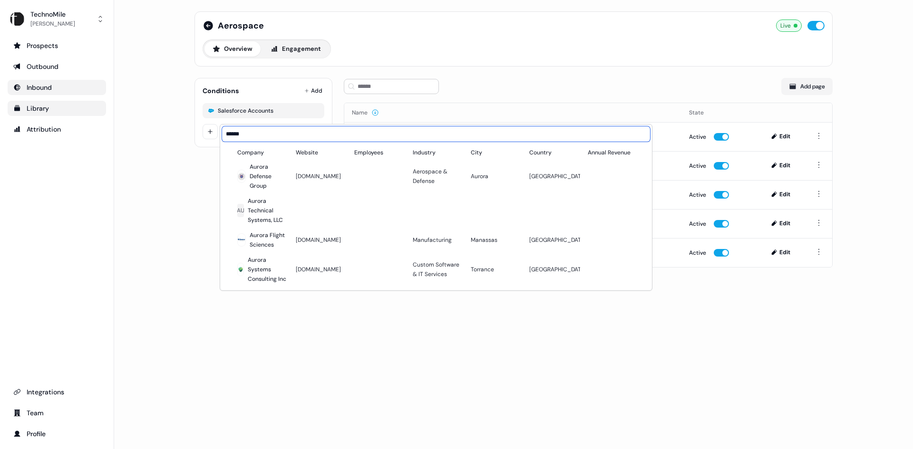
type input "******"
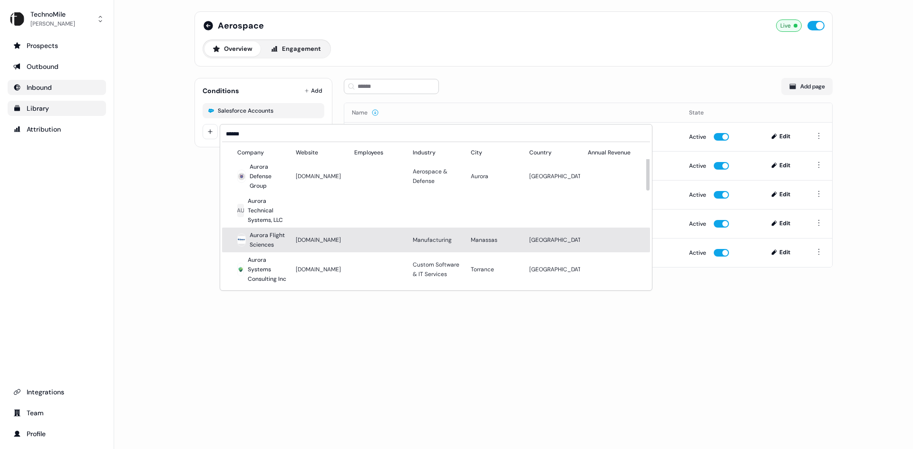
click at [275, 238] on div "Aurora Flight Sciences" at bounding box center [269, 240] width 39 height 19
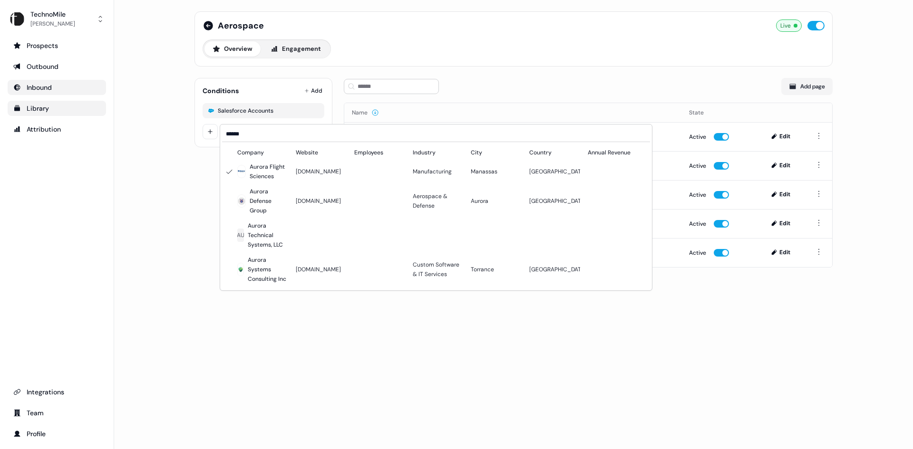
click at [563, 86] on html "For the best experience switch devices to a bigger screen. Go to [DOMAIN_NAME] …" at bounding box center [456, 224] width 913 height 449
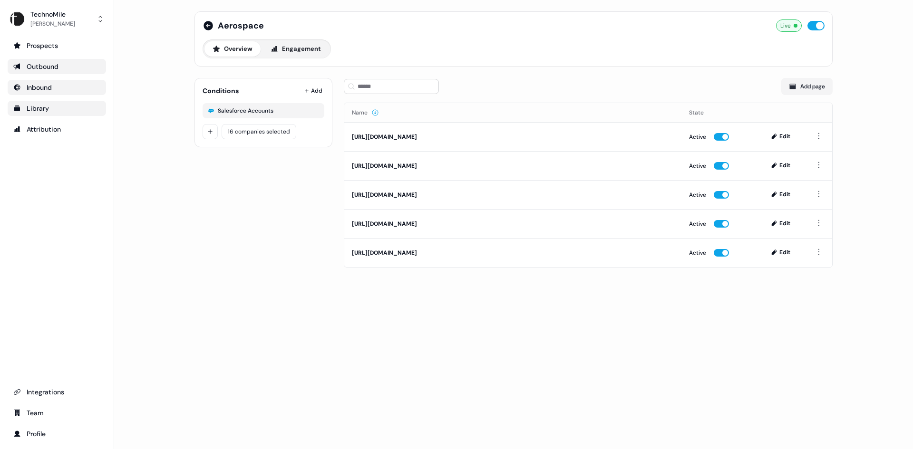
click at [70, 65] on div "Outbound" at bounding box center [56, 67] width 87 height 10
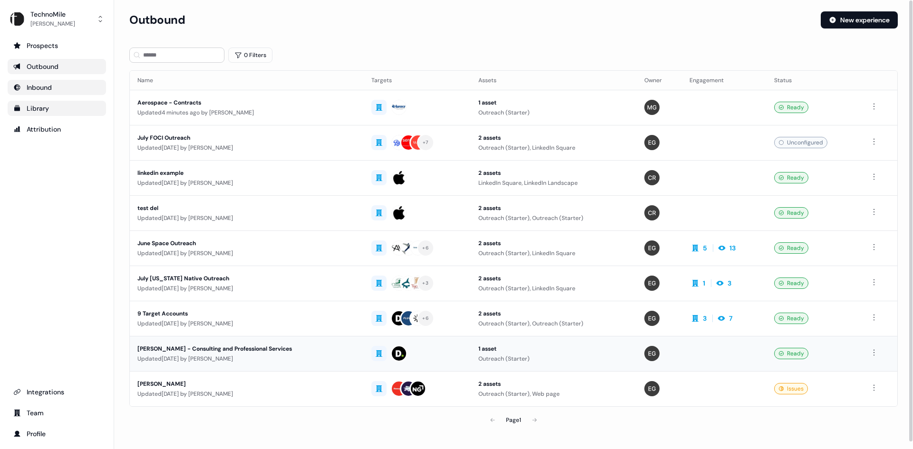
click at [214, 346] on div "[PERSON_NAME] - Consulting and Professional Services" at bounding box center [246, 349] width 219 height 10
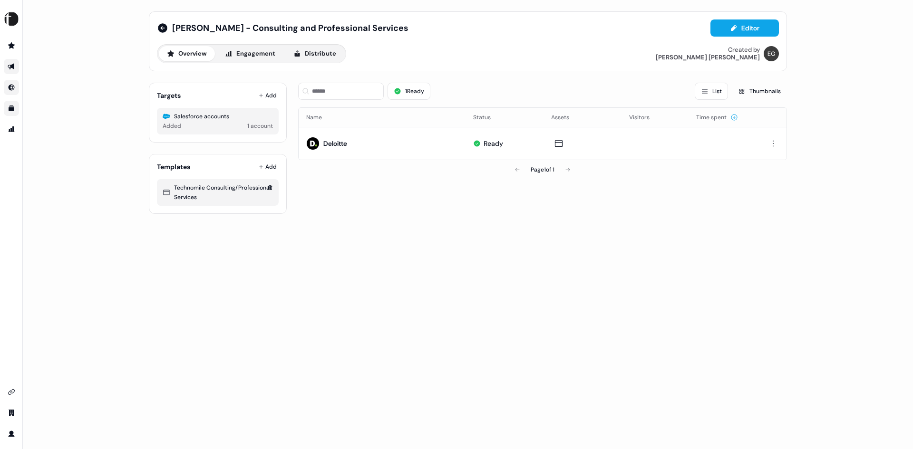
click at [165, 196] on icon at bounding box center [167, 193] width 8 height 8
click at [161, 28] on icon at bounding box center [162, 27] width 11 height 11
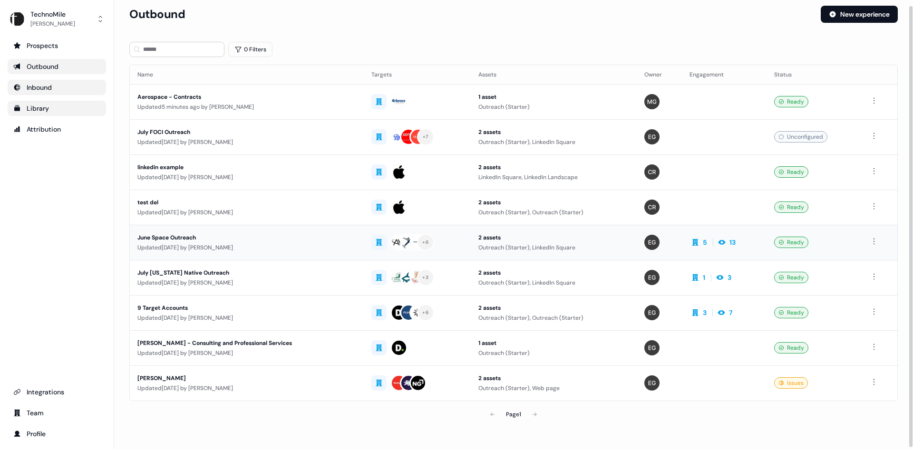
scroll to position [7, 0]
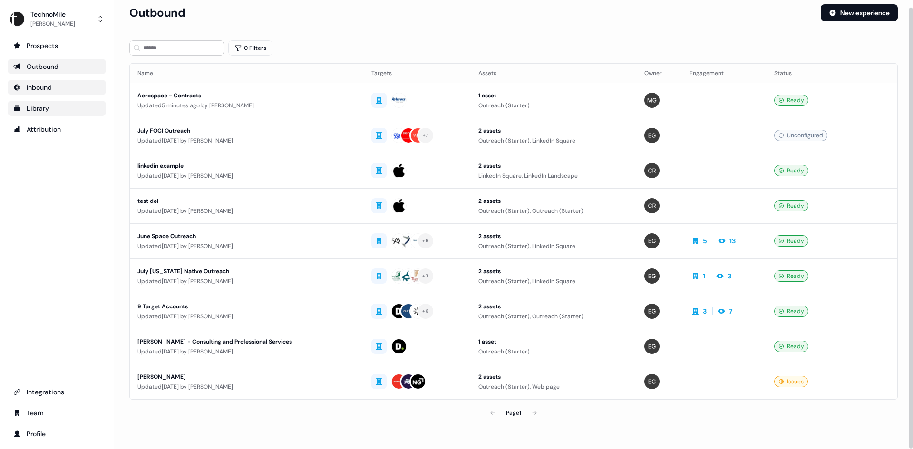
click at [536, 413] on div "Page 1" at bounding box center [513, 413] width 251 height 19
click at [51, 109] on div "Library" at bounding box center [56, 109] width 87 height 10
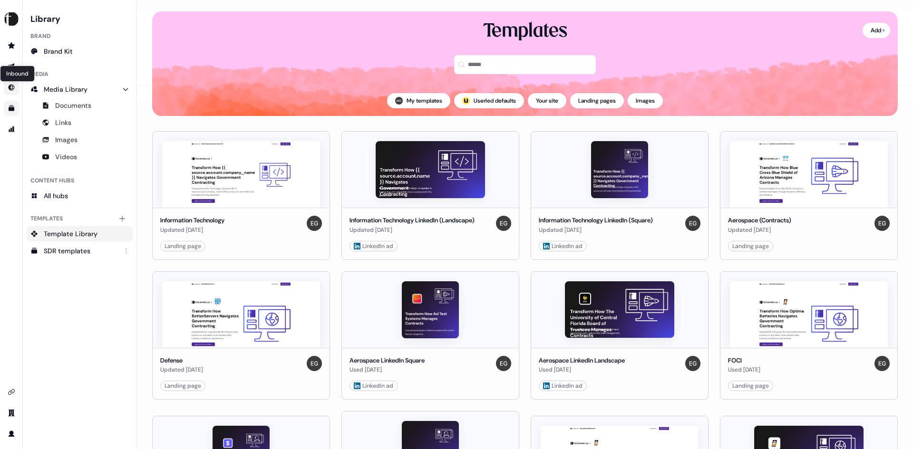
click at [11, 84] on icon "Go to Inbound" at bounding box center [12, 88] width 8 height 8
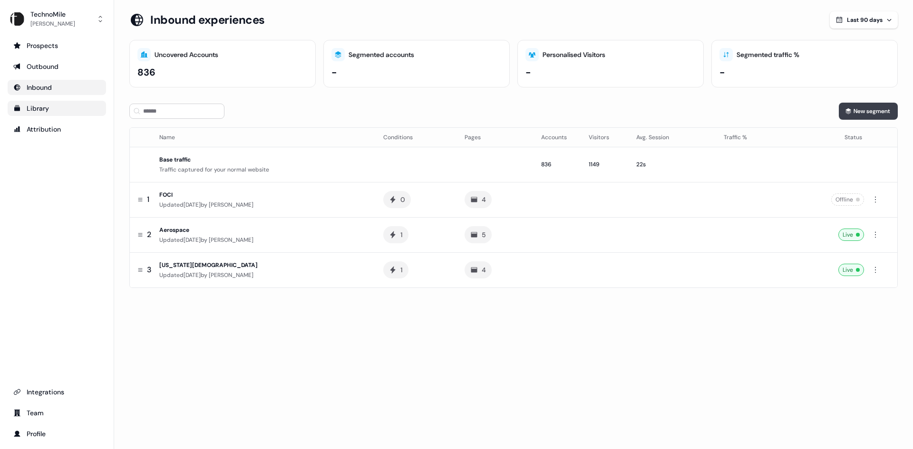
click at [855, 116] on button "New segment" at bounding box center [868, 111] width 59 height 17
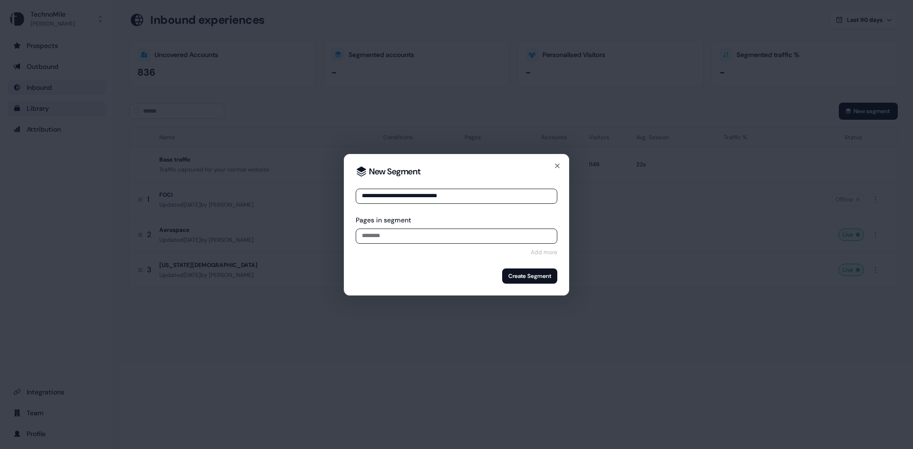
type input "**********"
click at [481, 241] on input at bounding box center [457, 236] width 202 height 15
paste input "**********"
type input "**********"
click at [543, 277] on button "Create Segment" at bounding box center [529, 276] width 55 height 15
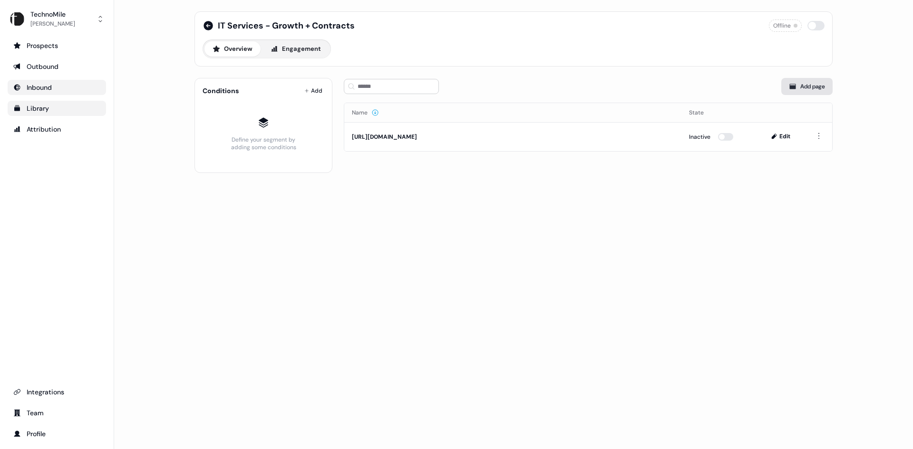
click at [798, 85] on button "Add page" at bounding box center [806, 86] width 51 height 17
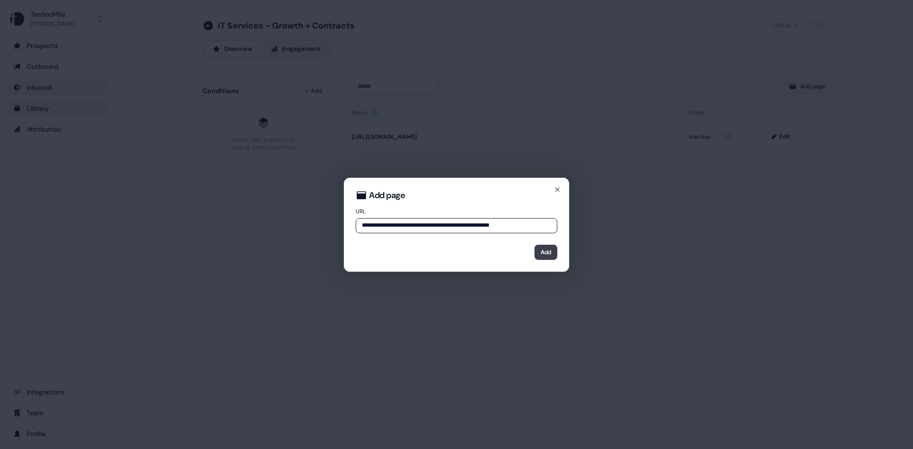
type input "**********"
click at [540, 252] on button "Add" at bounding box center [546, 252] width 23 height 15
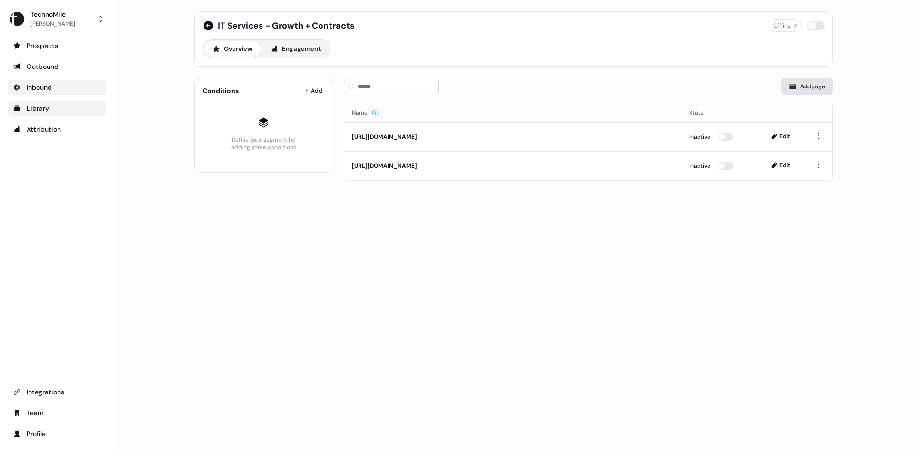
click at [794, 91] on button "Add page" at bounding box center [806, 86] width 51 height 17
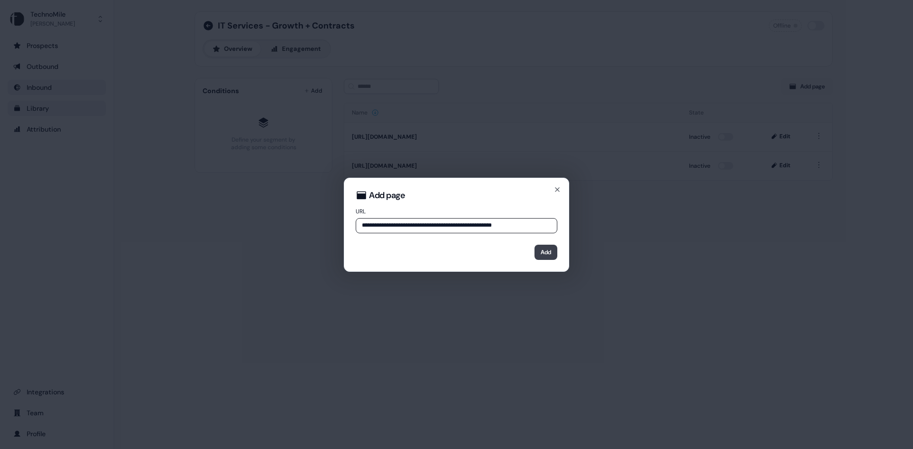
type input "**********"
click at [549, 251] on button "Add" at bounding box center [546, 252] width 23 height 15
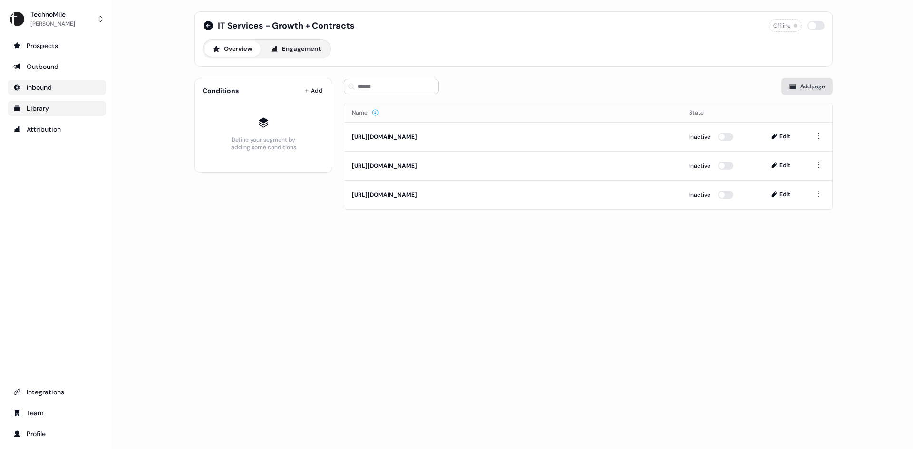
click at [794, 88] on icon "button" at bounding box center [793, 86] width 6 height 5
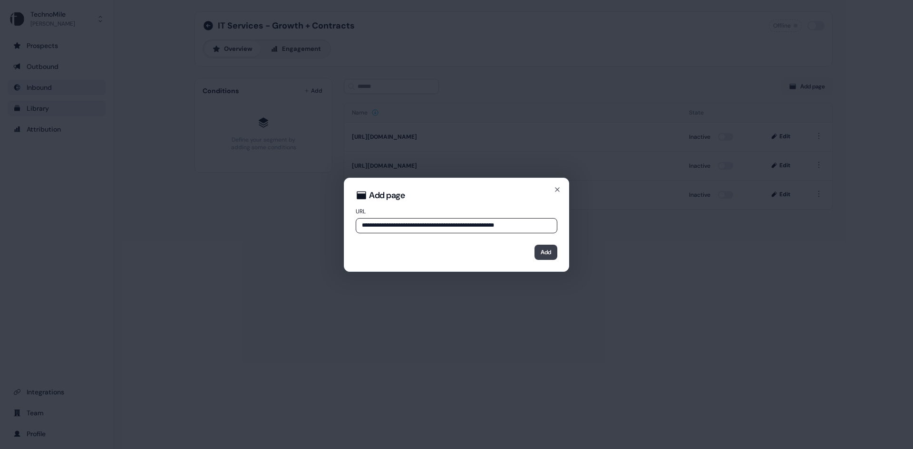
type input "**********"
click at [539, 250] on button "Add" at bounding box center [546, 252] width 23 height 15
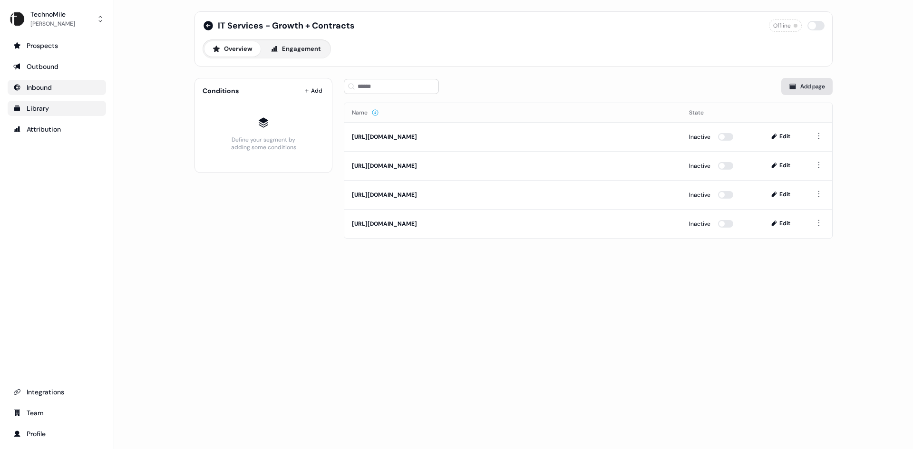
click at [812, 85] on button "Add page" at bounding box center [806, 86] width 51 height 17
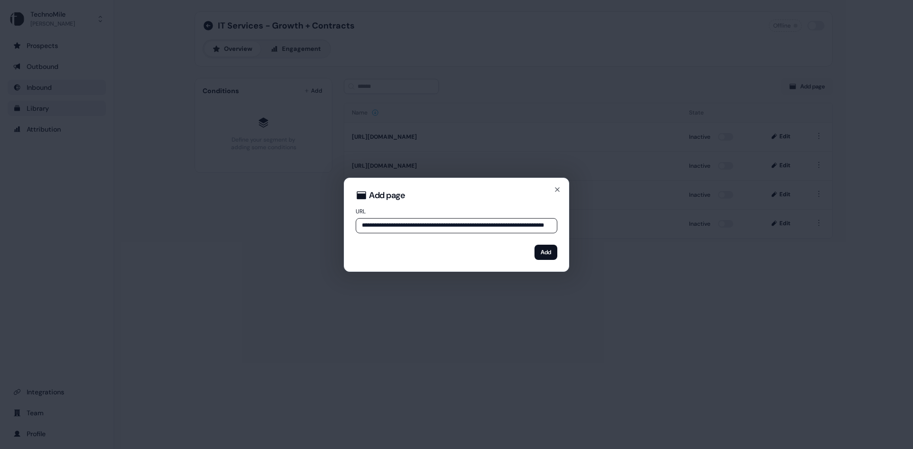
scroll to position [0, 35]
type input "**********"
click at [546, 251] on button "Add" at bounding box center [546, 252] width 23 height 15
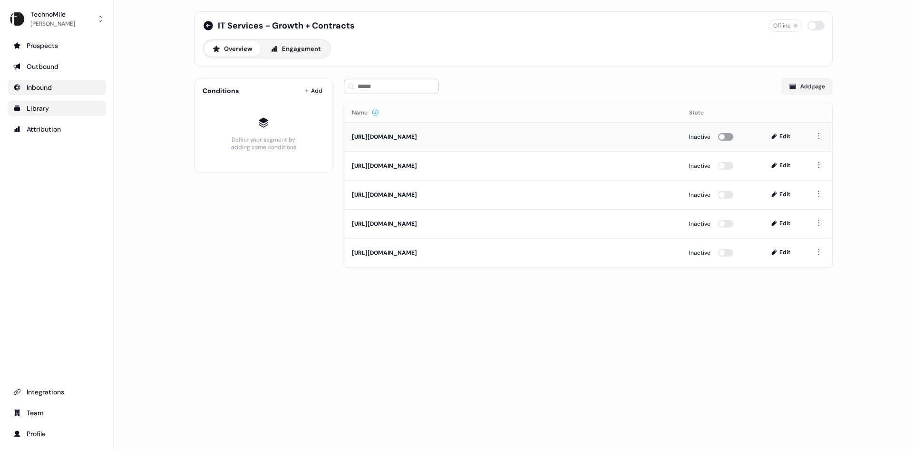
click at [730, 134] on button "button" at bounding box center [725, 137] width 15 height 8
click at [728, 166] on button "button" at bounding box center [725, 166] width 15 height 8
click at [724, 193] on button "button" at bounding box center [725, 195] width 15 height 8
click at [728, 222] on button "button" at bounding box center [725, 224] width 15 height 8
click at [729, 255] on button "button" at bounding box center [725, 253] width 15 height 8
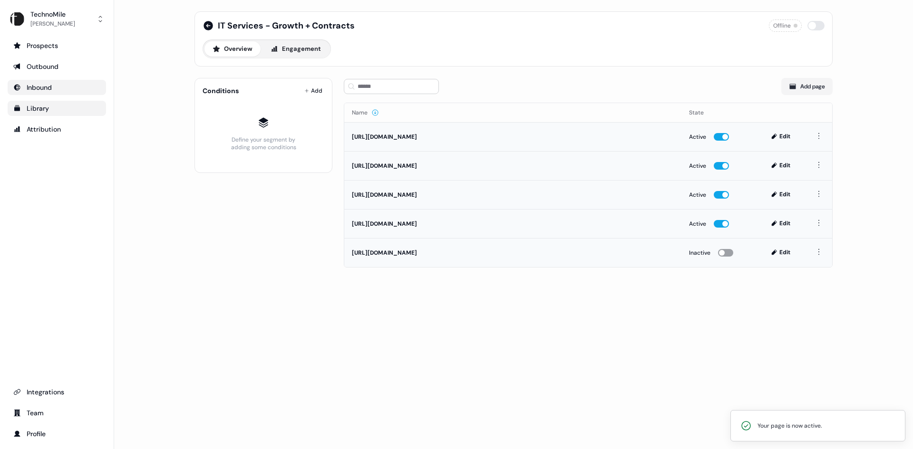
click at [730, 253] on button "button" at bounding box center [725, 253] width 15 height 8
drag, startPoint x: 721, startPoint y: 252, endPoint x: 725, endPoint y: 253, distance: 4.9
click at [725, 253] on button "button" at bounding box center [725, 253] width 15 height 8
click at [730, 253] on button "button" at bounding box center [725, 253] width 15 height 8
click at [626, 252] on div "[URL][DOMAIN_NAME]" at bounding box center [513, 253] width 322 height 10
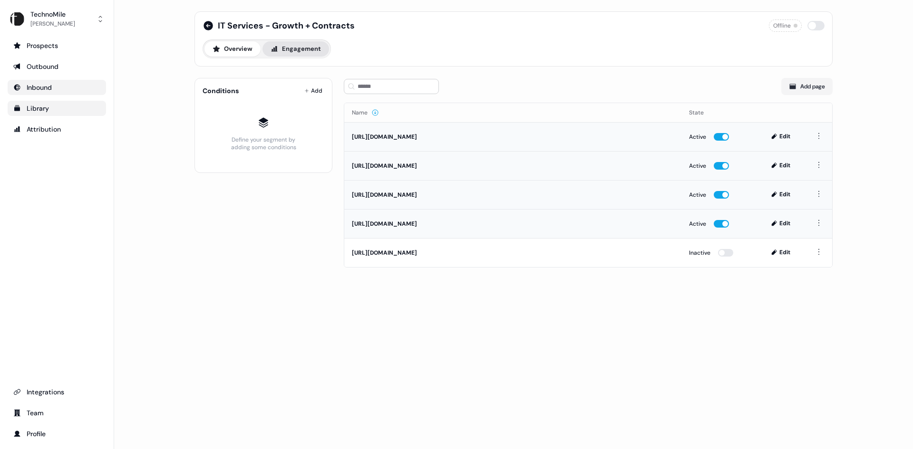
click at [302, 51] on button "Engagement" at bounding box center [296, 48] width 67 height 15
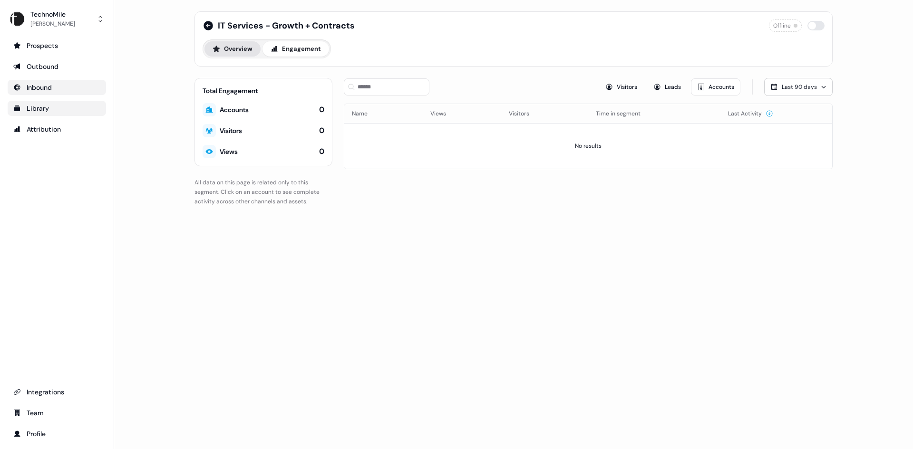
click at [220, 53] on button "Overview" at bounding box center [233, 48] width 56 height 15
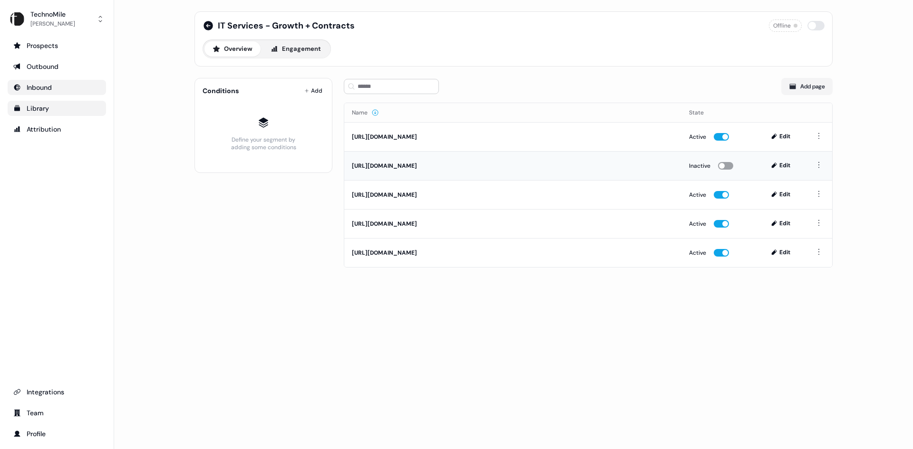
click at [727, 166] on button "button" at bounding box center [725, 166] width 15 height 8
click at [51, 70] on div "Outbound" at bounding box center [56, 67] width 87 height 10
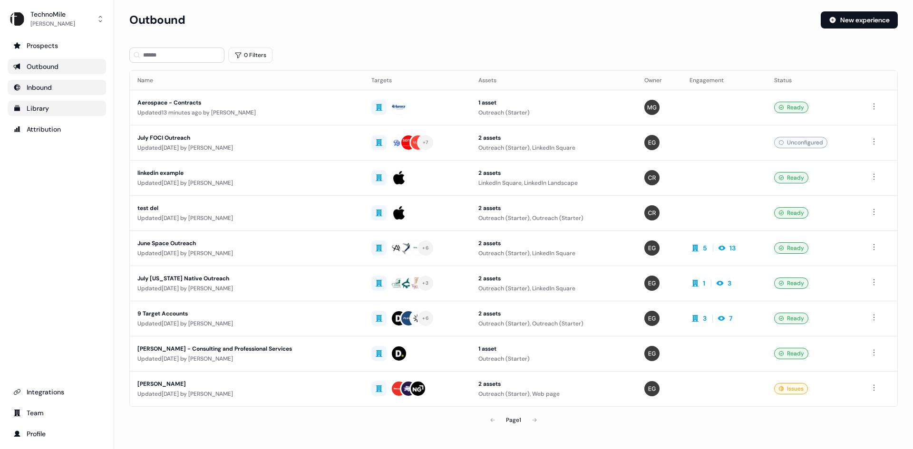
click at [69, 87] on div "Inbound" at bounding box center [56, 88] width 87 height 10
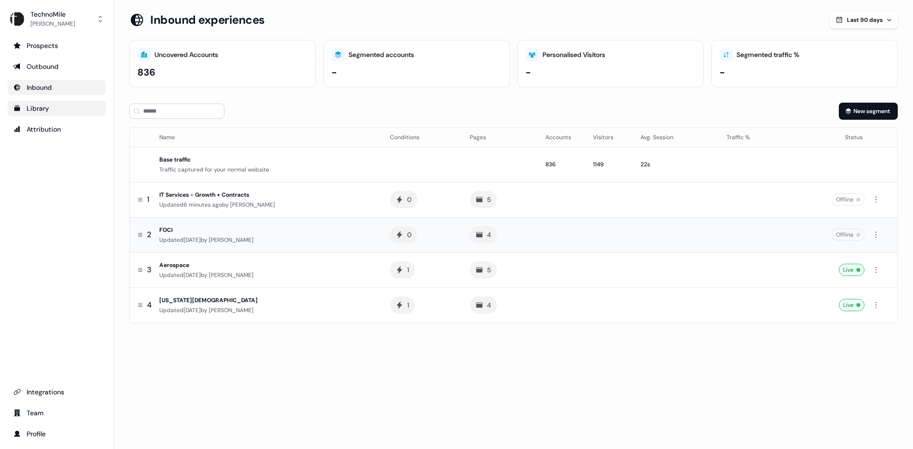
click at [251, 229] on div "FOCI" at bounding box center [266, 230] width 215 height 10
click at [285, 260] on td "Aerospace Updated [DATE] by [PERSON_NAME]" at bounding box center [269, 270] width 227 height 35
click at [57, 68] on div "Outbound" at bounding box center [56, 67] width 87 height 10
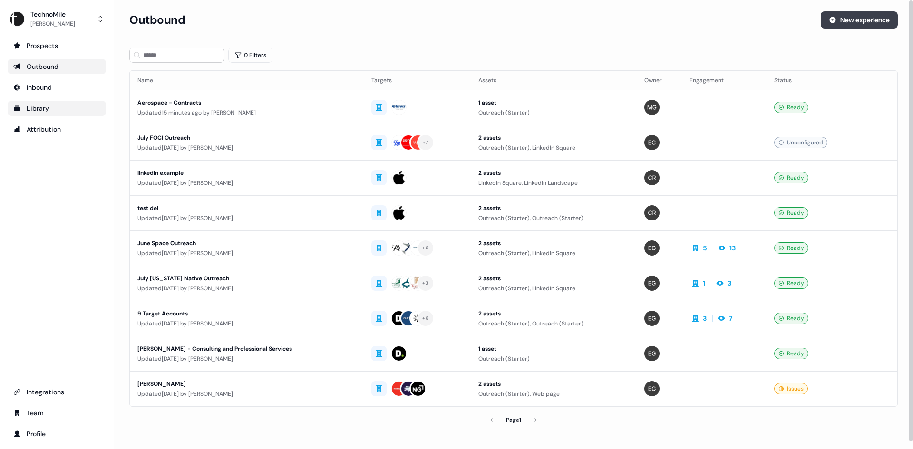
click at [855, 23] on button "New experience" at bounding box center [859, 19] width 77 height 17
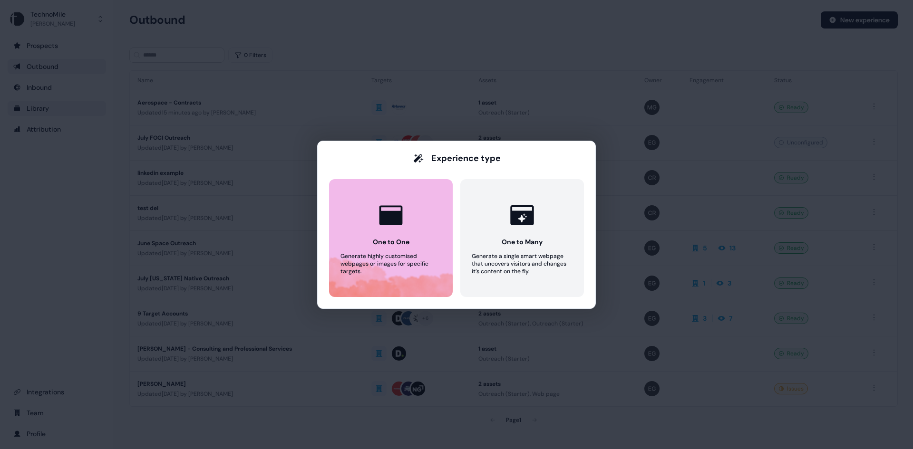
click at [388, 225] on icon at bounding box center [391, 214] width 23 height 19
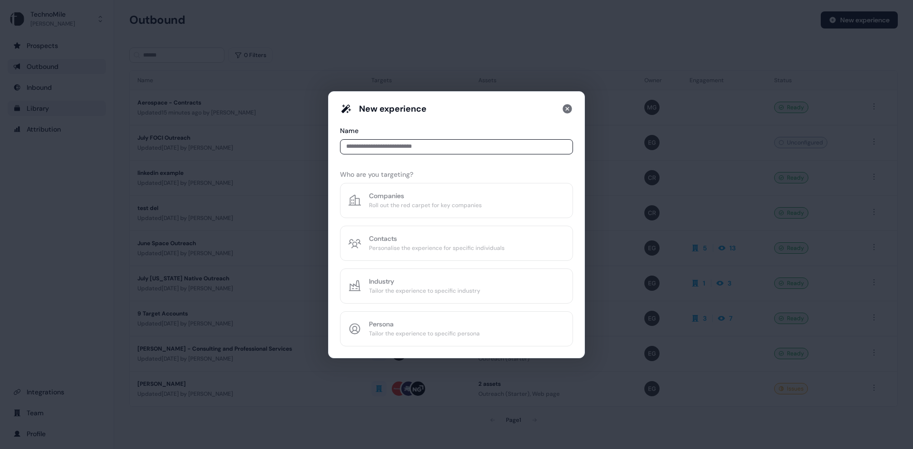
click at [459, 151] on input at bounding box center [456, 146] width 233 height 15
type input "*"
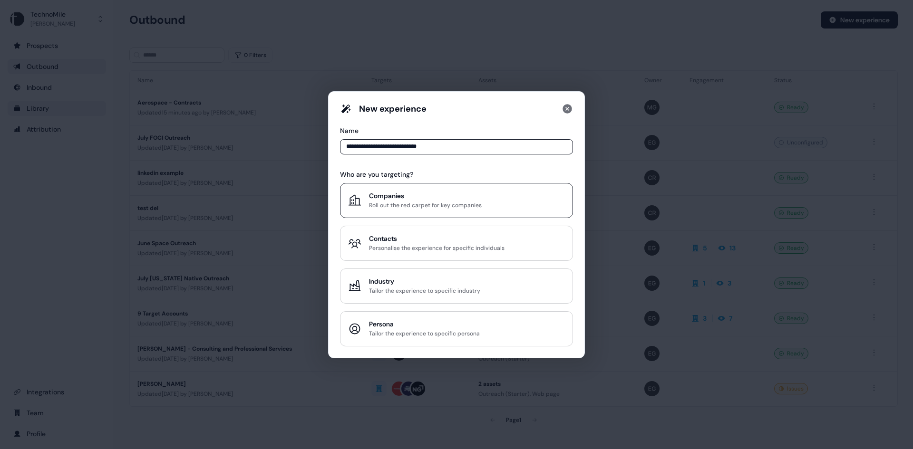
type input "**********"
click at [478, 198] on div "Companies" at bounding box center [425, 196] width 113 height 10
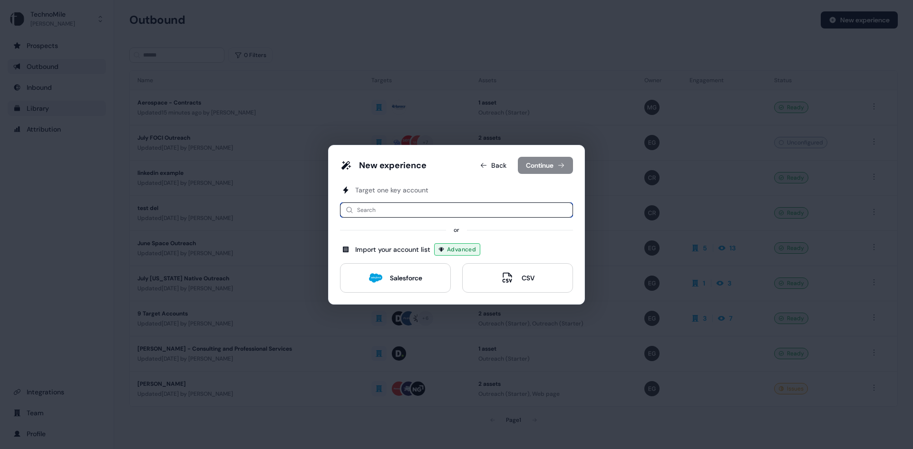
click at [480, 208] on input at bounding box center [456, 210] width 233 height 15
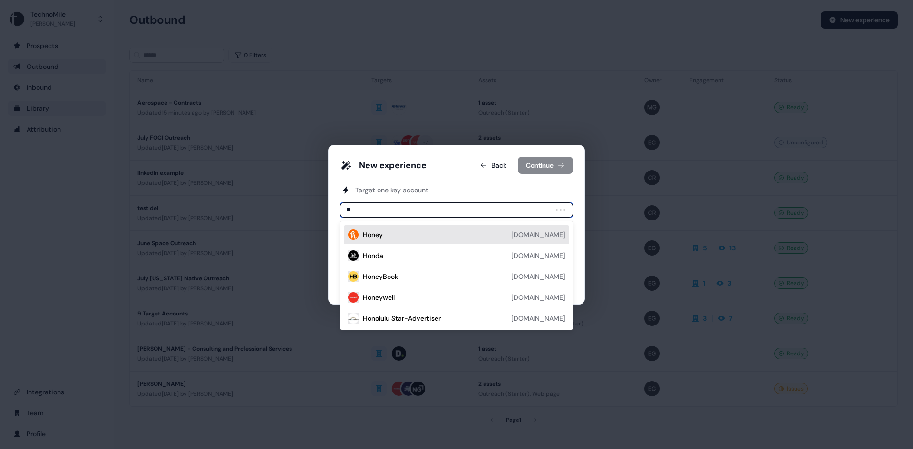
type input "*"
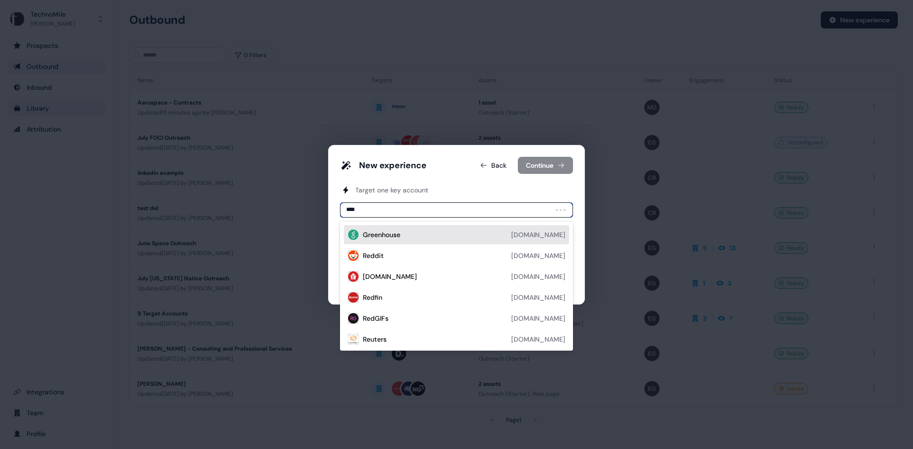
type input "*****"
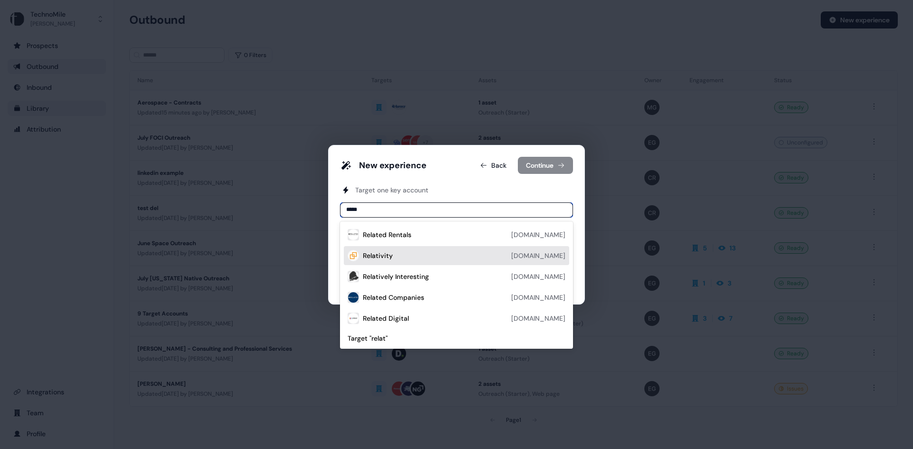
click at [437, 258] on div "Relativity [DOMAIN_NAME]" at bounding box center [464, 255] width 203 height 11
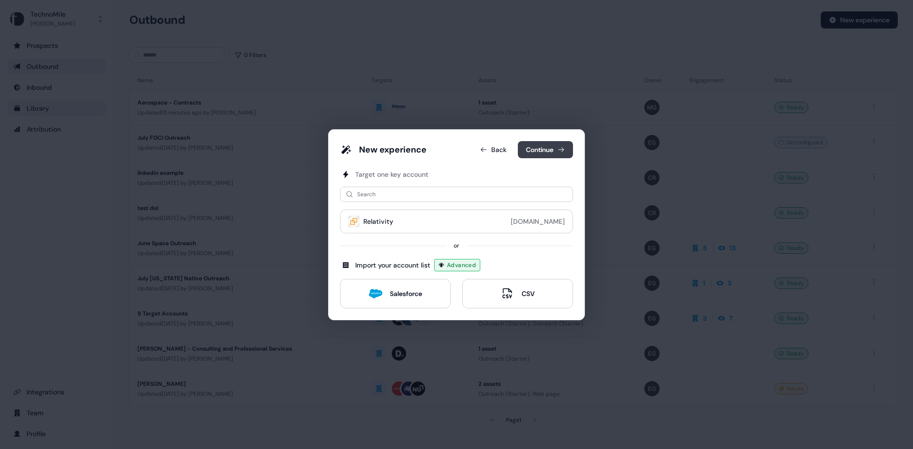
click at [534, 151] on button "Continue" at bounding box center [545, 149] width 55 height 17
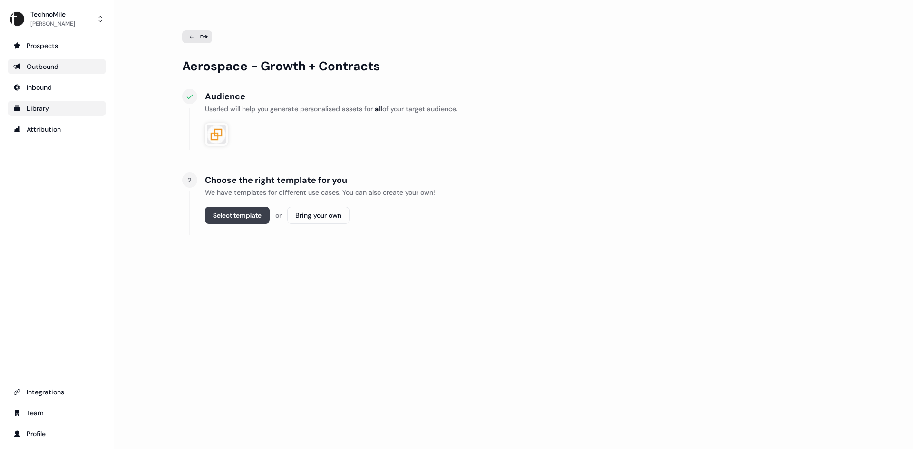
click at [221, 218] on button "Select template" at bounding box center [237, 215] width 65 height 17
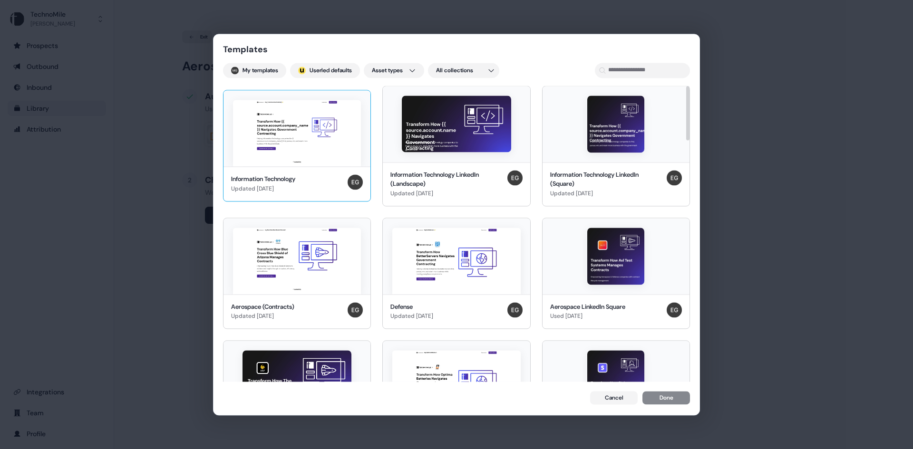
click at [291, 175] on div "Information Technology" at bounding box center [263, 180] width 64 height 10
click at [677, 399] on button "Done" at bounding box center [667, 398] width 48 height 13
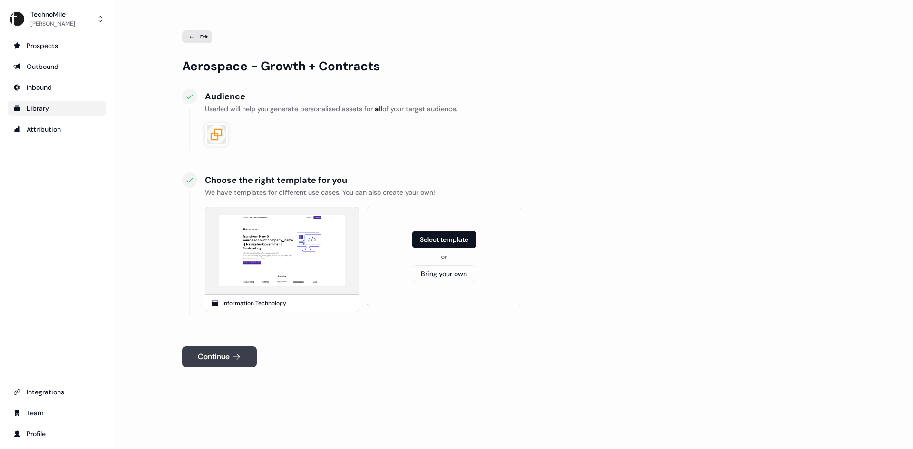
click at [207, 358] on button "Continue" at bounding box center [219, 357] width 75 height 21
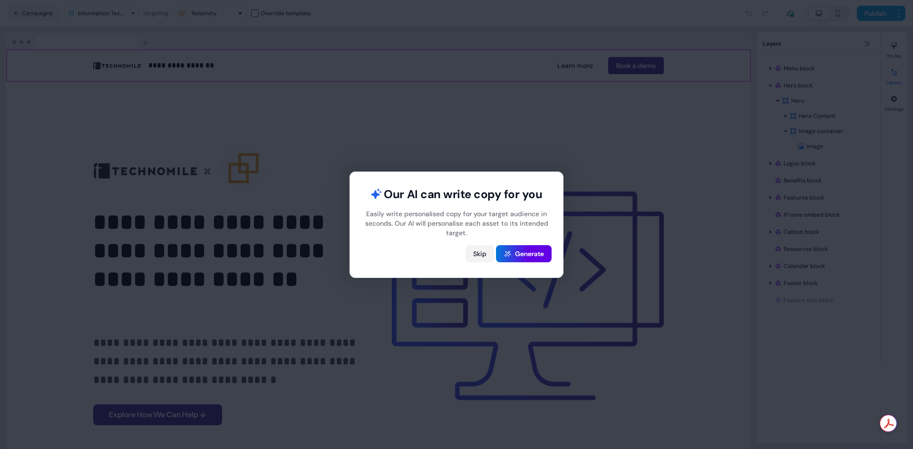
click at [480, 253] on button "Skip" at bounding box center [480, 253] width 29 height 17
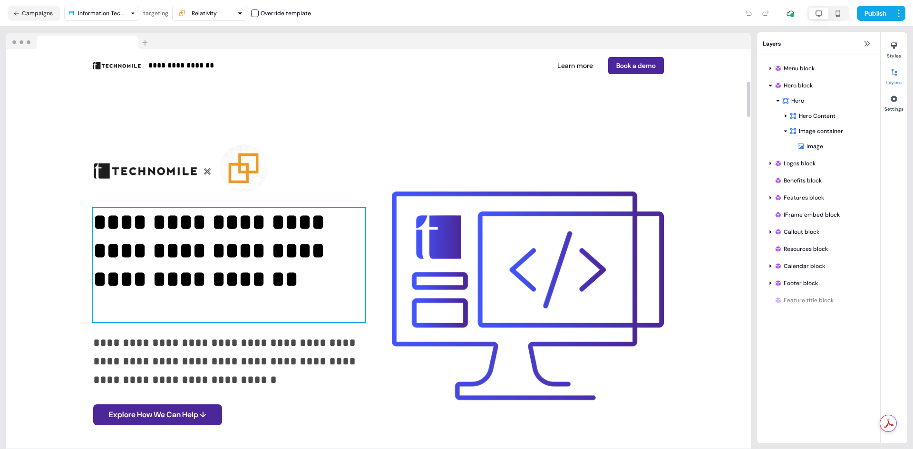
click at [221, 251] on p "**********" at bounding box center [229, 265] width 272 height 114
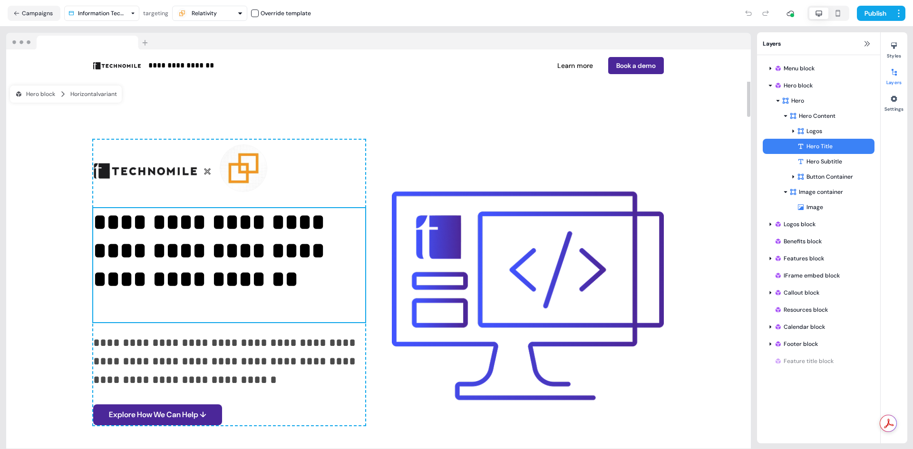
click at [221, 251] on p "**********" at bounding box center [229, 265] width 272 height 114
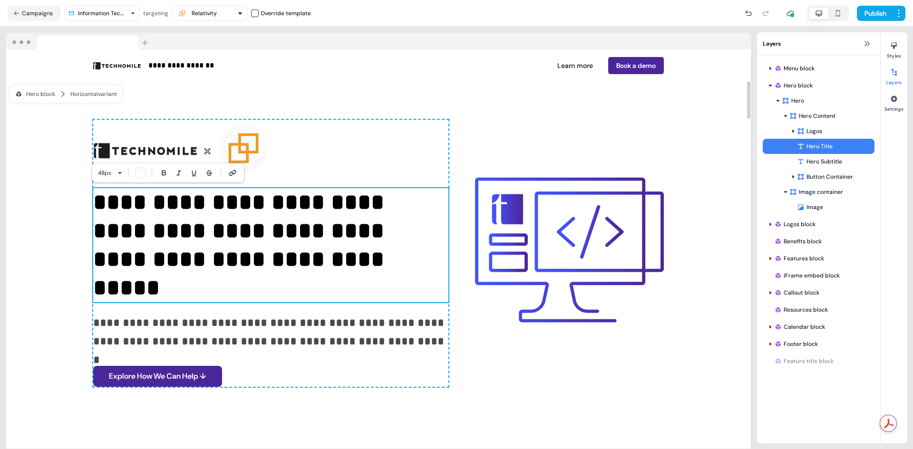
click at [192, 268] on p "**********" at bounding box center [270, 245] width 355 height 114
click at [156, 257] on p "**********" at bounding box center [270, 245] width 355 height 114
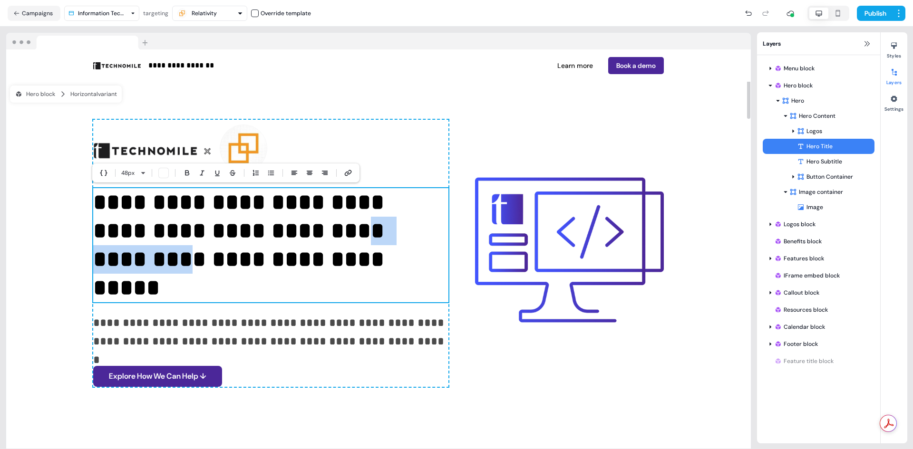
click at [156, 257] on p "**********" at bounding box center [270, 245] width 355 height 114
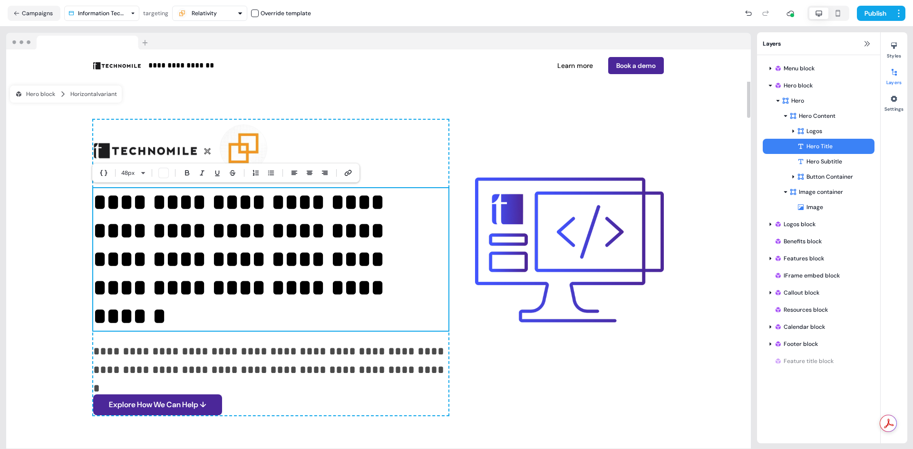
click at [326, 285] on p "**********" at bounding box center [270, 259] width 355 height 143
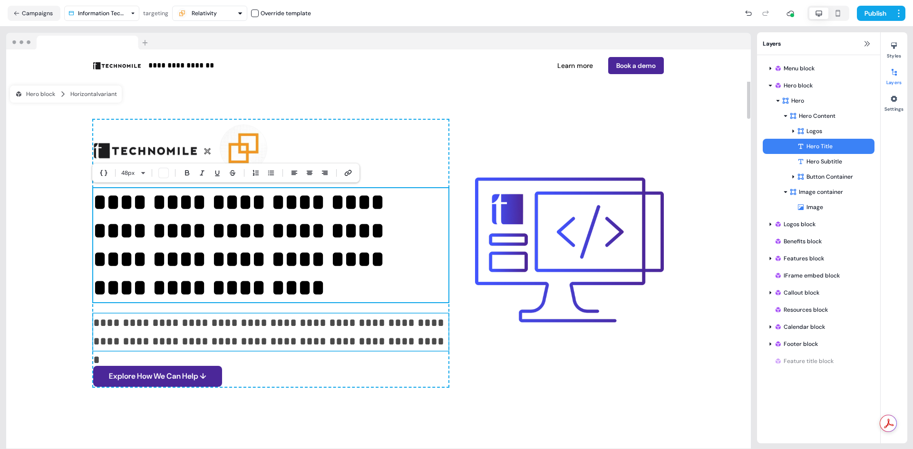
click at [168, 323] on p "**********" at bounding box center [270, 332] width 355 height 37
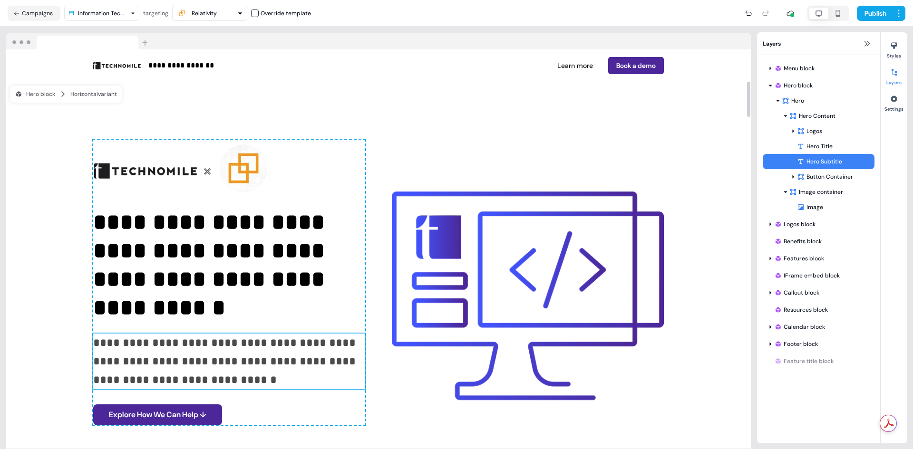
drag, startPoint x: 137, startPoint y: 343, endPoint x: 142, endPoint y: 342, distance: 4.8
click at [139, 343] on p "**********" at bounding box center [229, 362] width 272 height 56
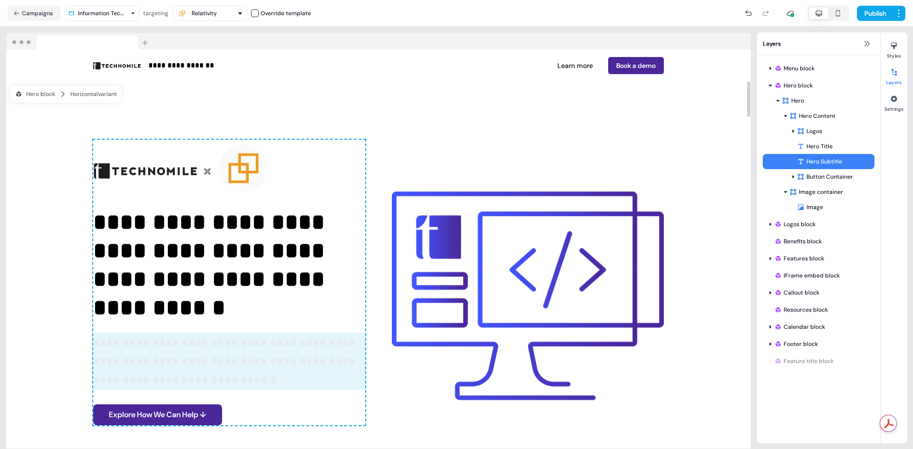
click at [142, 342] on p "**********" at bounding box center [229, 362] width 272 height 56
click at [138, 340] on p "**********" at bounding box center [229, 362] width 272 height 56
click at [161, 343] on p "**********" at bounding box center [229, 362] width 272 height 56
click at [273, 364] on p "**********" at bounding box center [229, 362] width 272 height 56
click at [279, 301] on p "**********" at bounding box center [229, 265] width 272 height 114
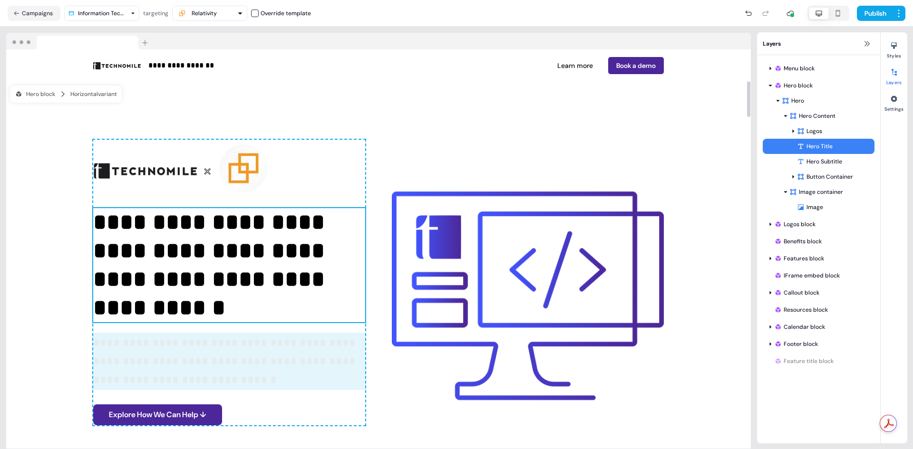
click at [276, 345] on p "**********" at bounding box center [229, 362] width 272 height 56
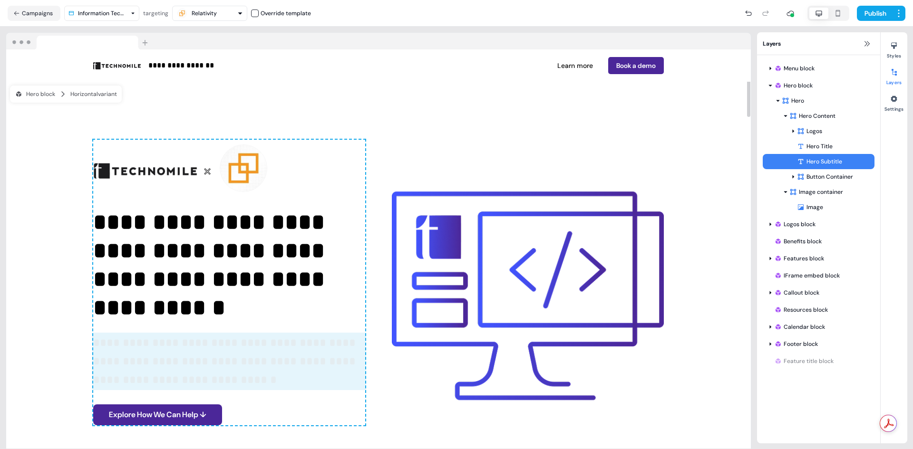
drag, startPoint x: 283, startPoint y: 362, endPoint x: 270, endPoint y: 362, distance: 13.3
click at [270, 362] on p "**********" at bounding box center [229, 362] width 272 height 56
click at [146, 346] on p "**********" at bounding box center [229, 362] width 272 height 56
click at [824, 159] on div "Hero Subtitle" at bounding box center [836, 162] width 78 height 10
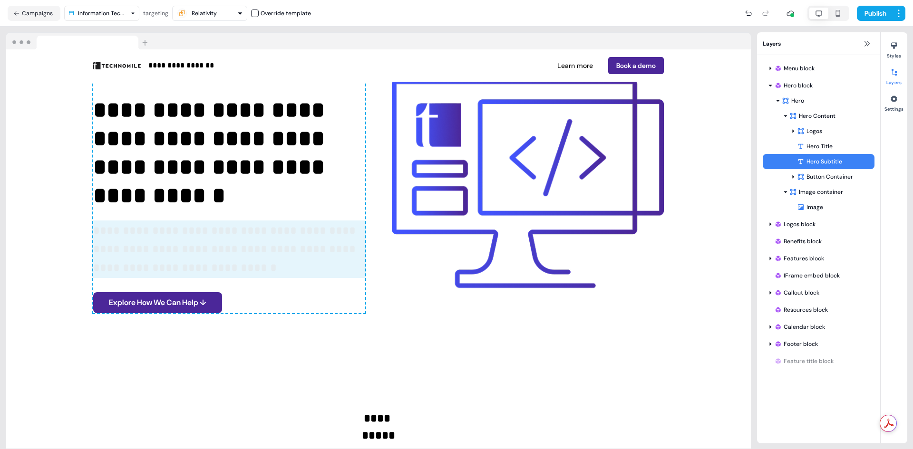
scroll to position [113, 0]
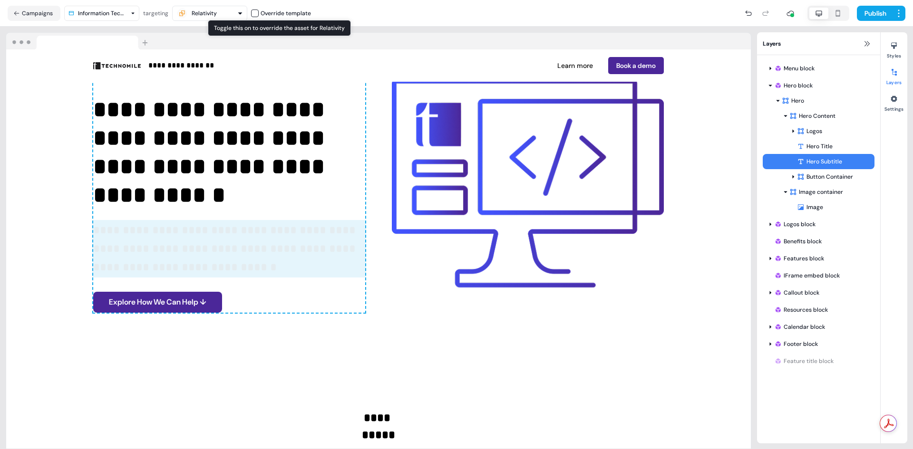
click at [256, 15] on button "button" at bounding box center [255, 14] width 8 height 8
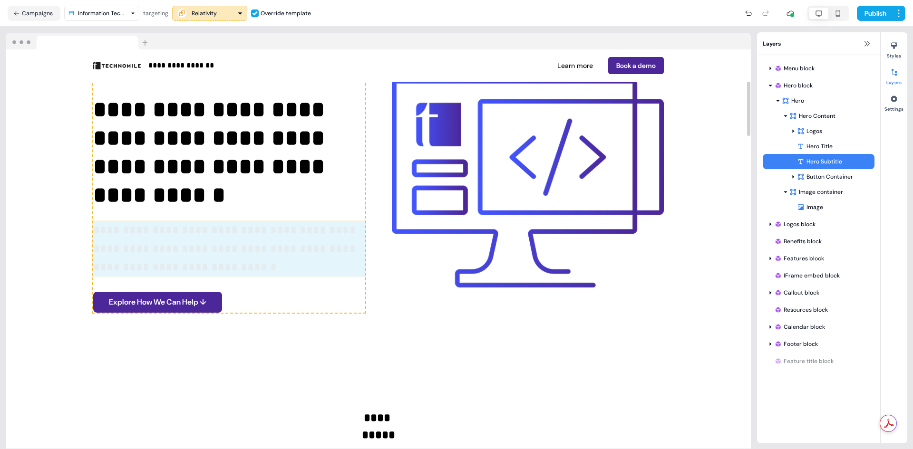
click at [226, 238] on p "**********" at bounding box center [229, 249] width 272 height 56
click at [218, 248] on p "**********" at bounding box center [229, 249] width 272 height 56
click at [128, 252] on p "**********" at bounding box center [229, 249] width 272 height 56
click at [254, 14] on button "button" at bounding box center [255, 14] width 8 height 8
click at [278, 77] on button "Reset" at bounding box center [253, 72] width 121 height 17
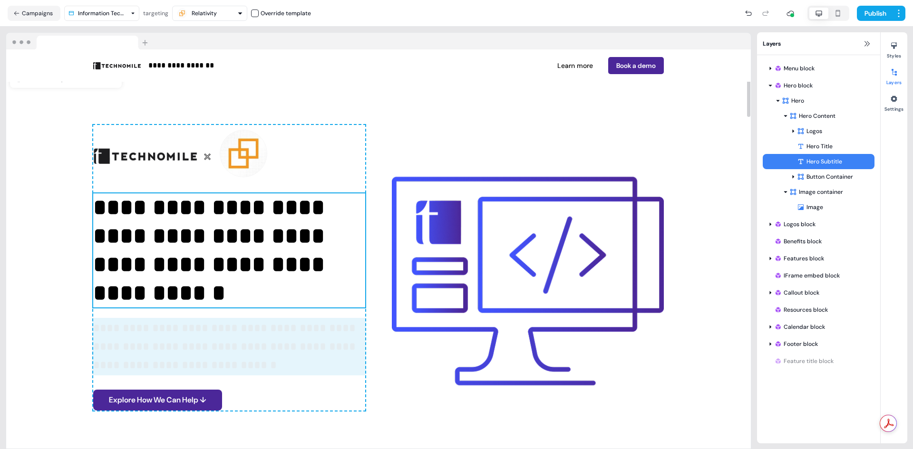
scroll to position [0, 0]
